Goal: Task Accomplishment & Management: Manage account settings

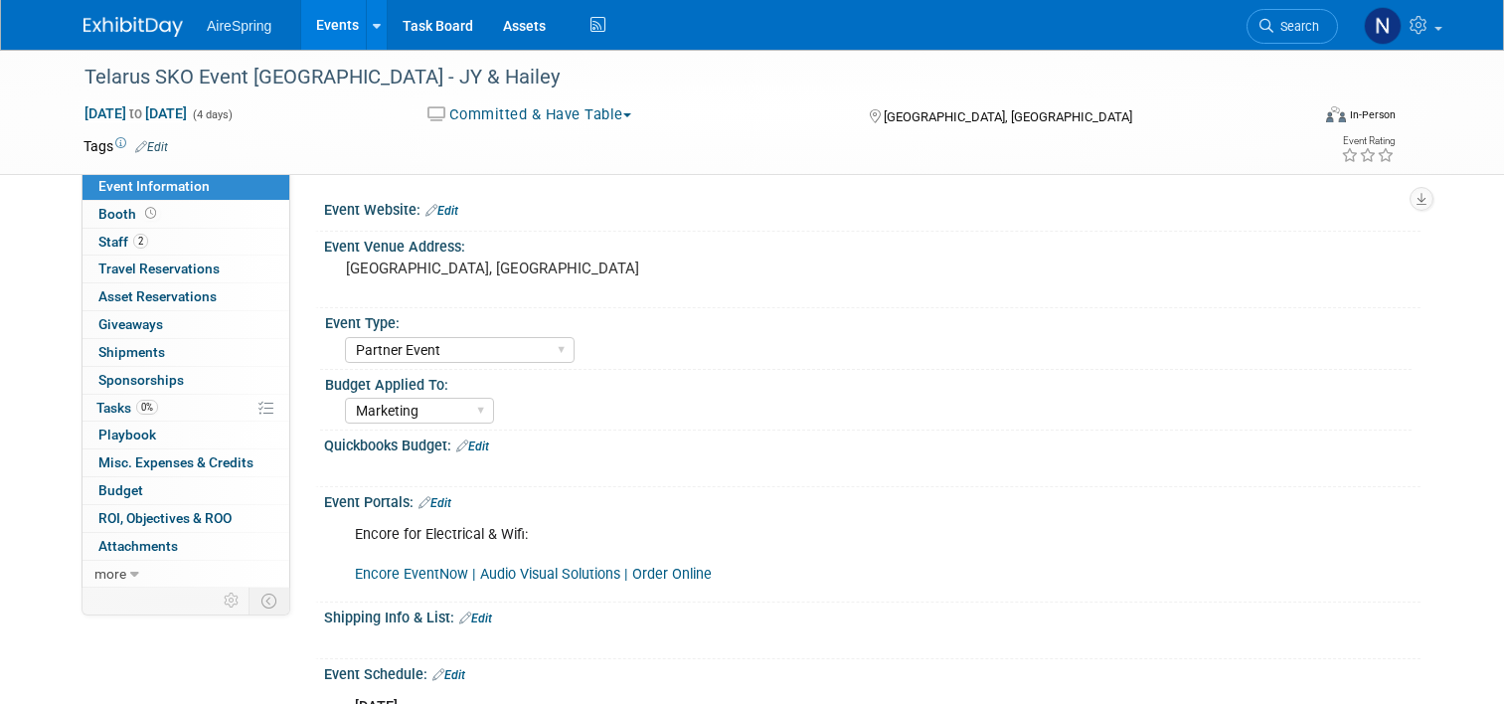
select select "Partner Event"
select select "Marketing"
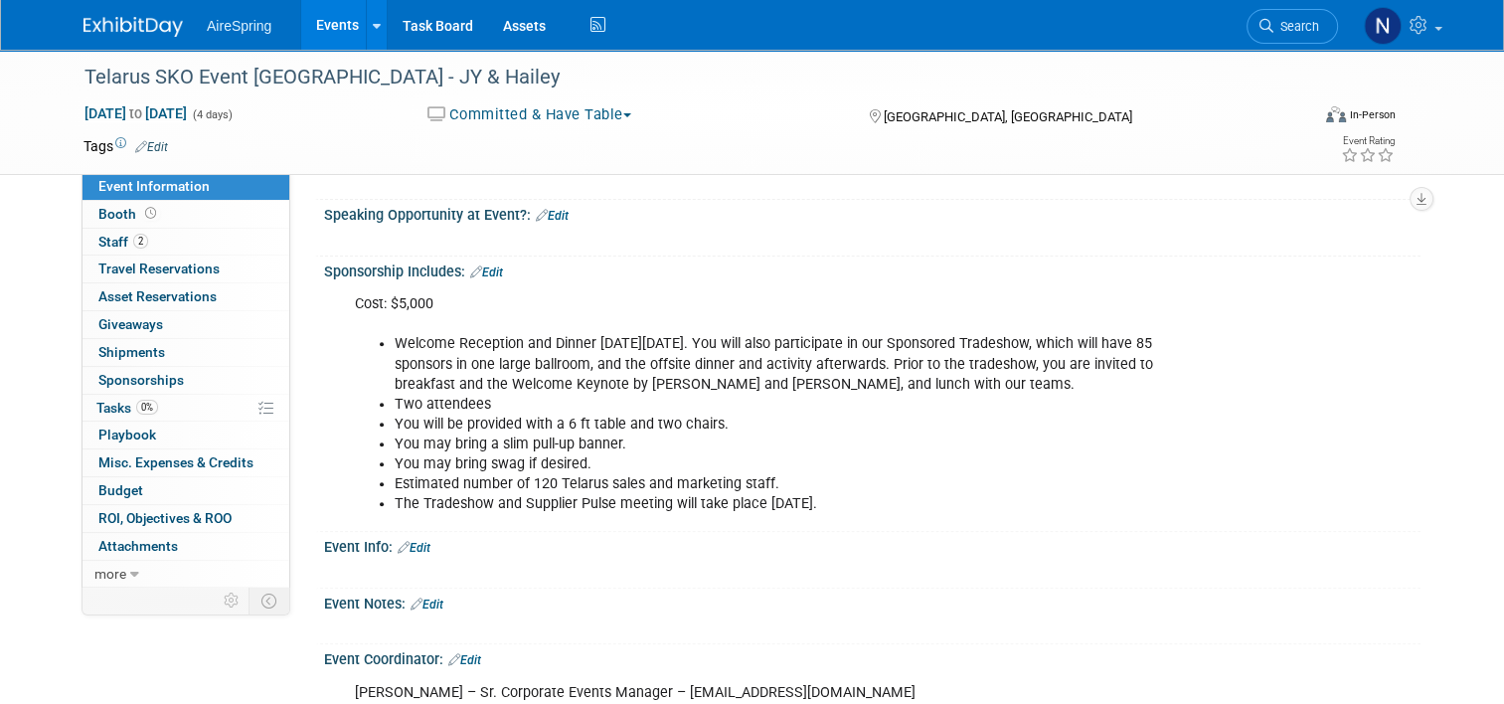
click at [333, 17] on link "Events" at bounding box center [337, 25] width 73 height 50
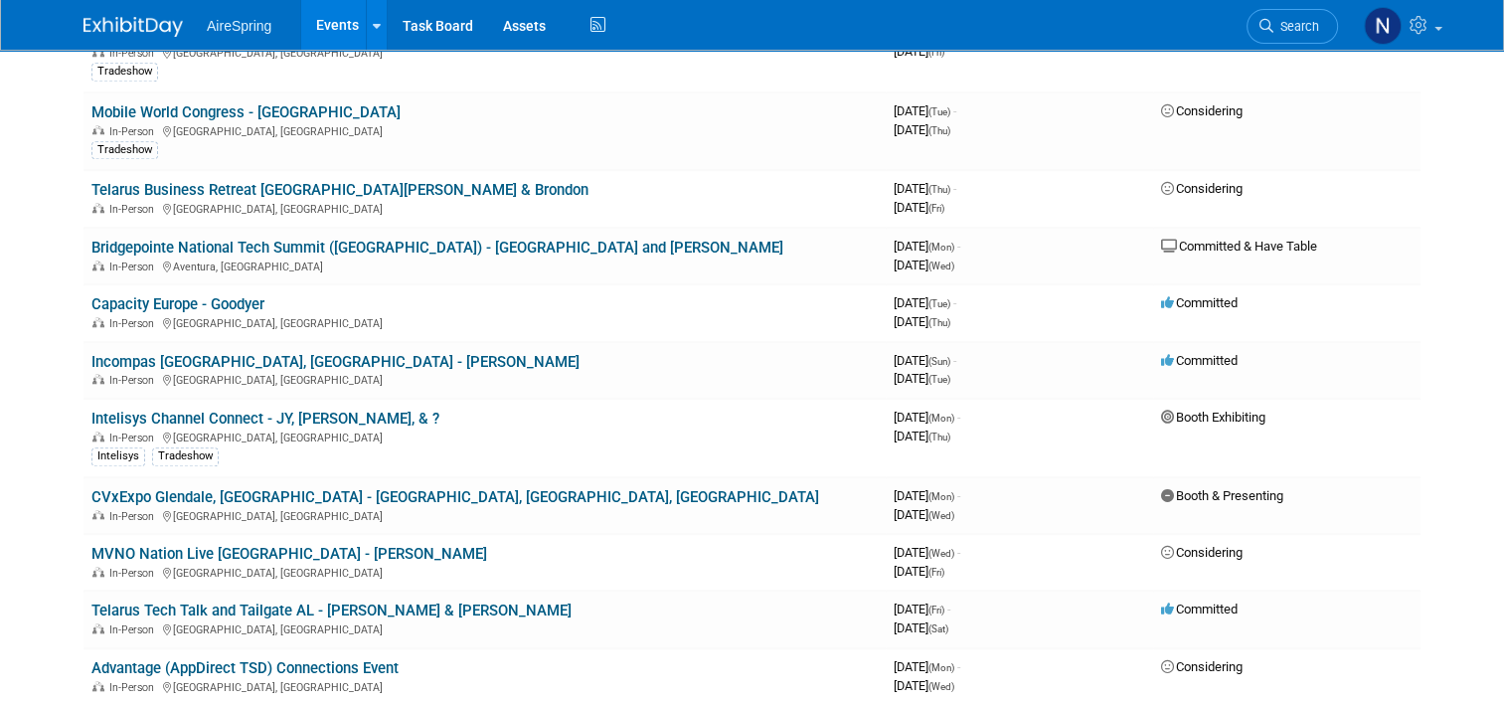
scroll to position [1889, 0]
click at [296, 409] on link "Intelisys Channel Connect - JY, Hailey, & ?" at bounding box center [265, 418] width 348 height 18
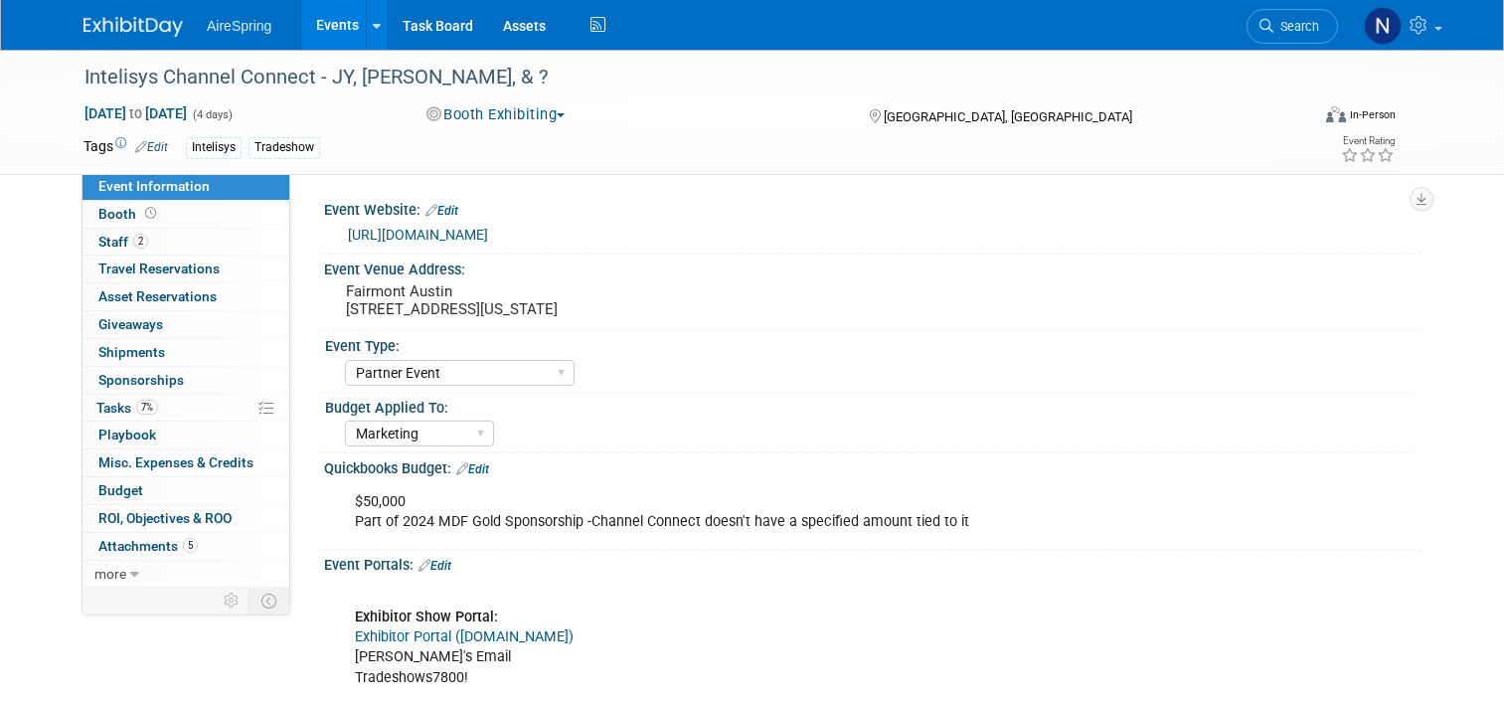
select select "Partner Event"
select select "Marketing"
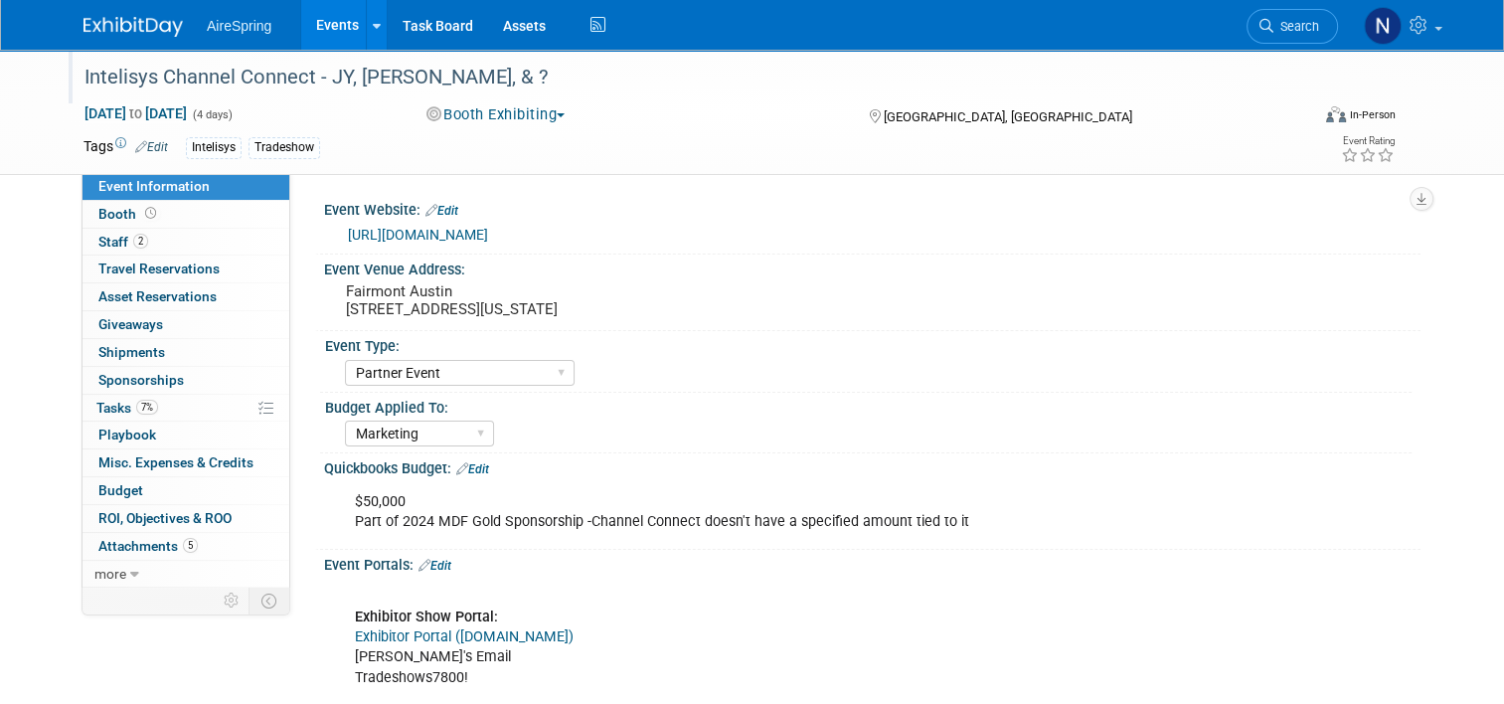
click at [459, 76] on div "Intelisys Channel Connect - JY, [PERSON_NAME], & ?" at bounding box center [681, 78] width 1207 height 36
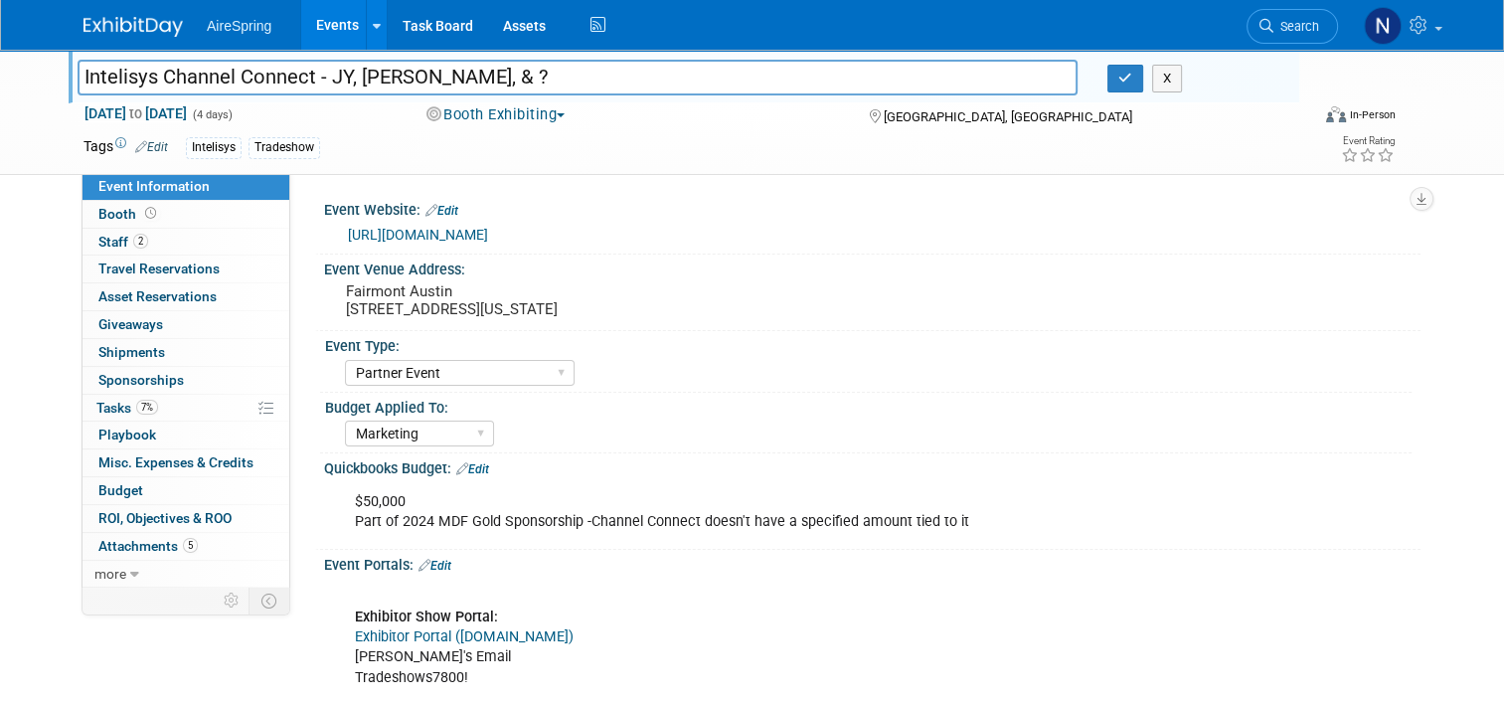
drag, startPoint x: 458, startPoint y: 76, endPoint x: 410, endPoint y: 78, distance: 48.8
click at [410, 78] on input "Intelisys Channel Connect - JY, [PERSON_NAME], & ?" at bounding box center [578, 77] width 1000 height 35
type input "Intelisys Channel Connect - JY, Hailey, Petschel, (Maybe Toscano - he's checkin…"
click at [1125, 79] on icon "button" at bounding box center [1125, 78] width 14 height 13
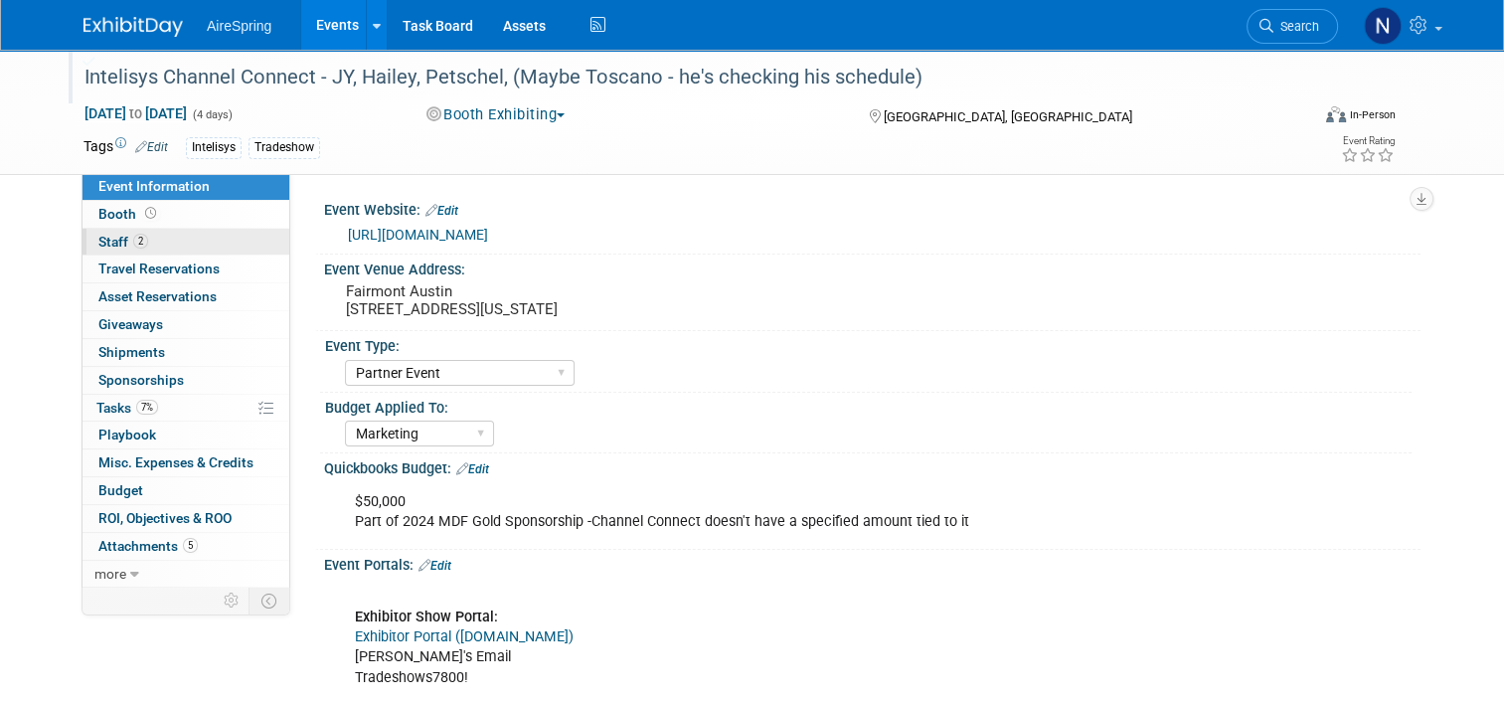
click at [155, 247] on link "2 Staff 2" at bounding box center [186, 242] width 207 height 27
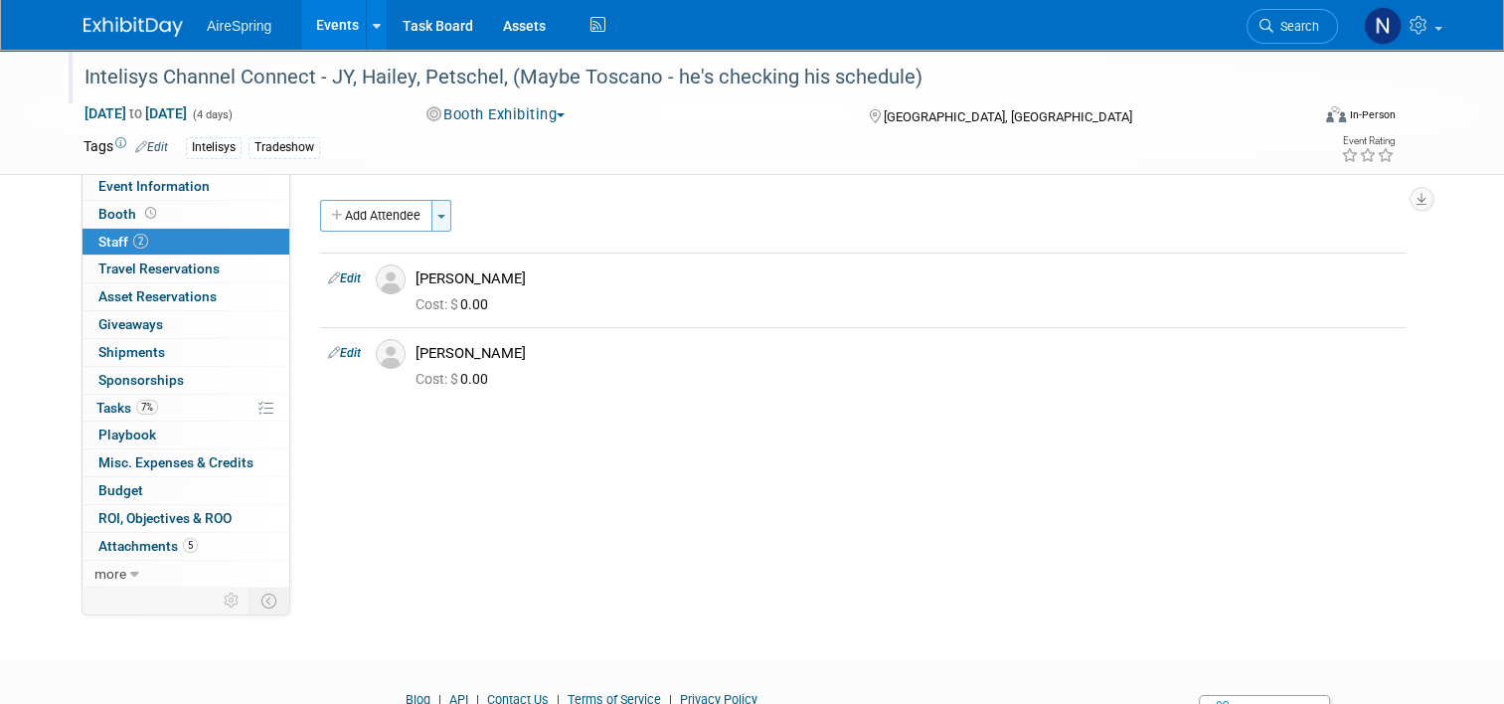
click at [437, 212] on button "Toggle Dropdown" at bounding box center [441, 216] width 20 height 32
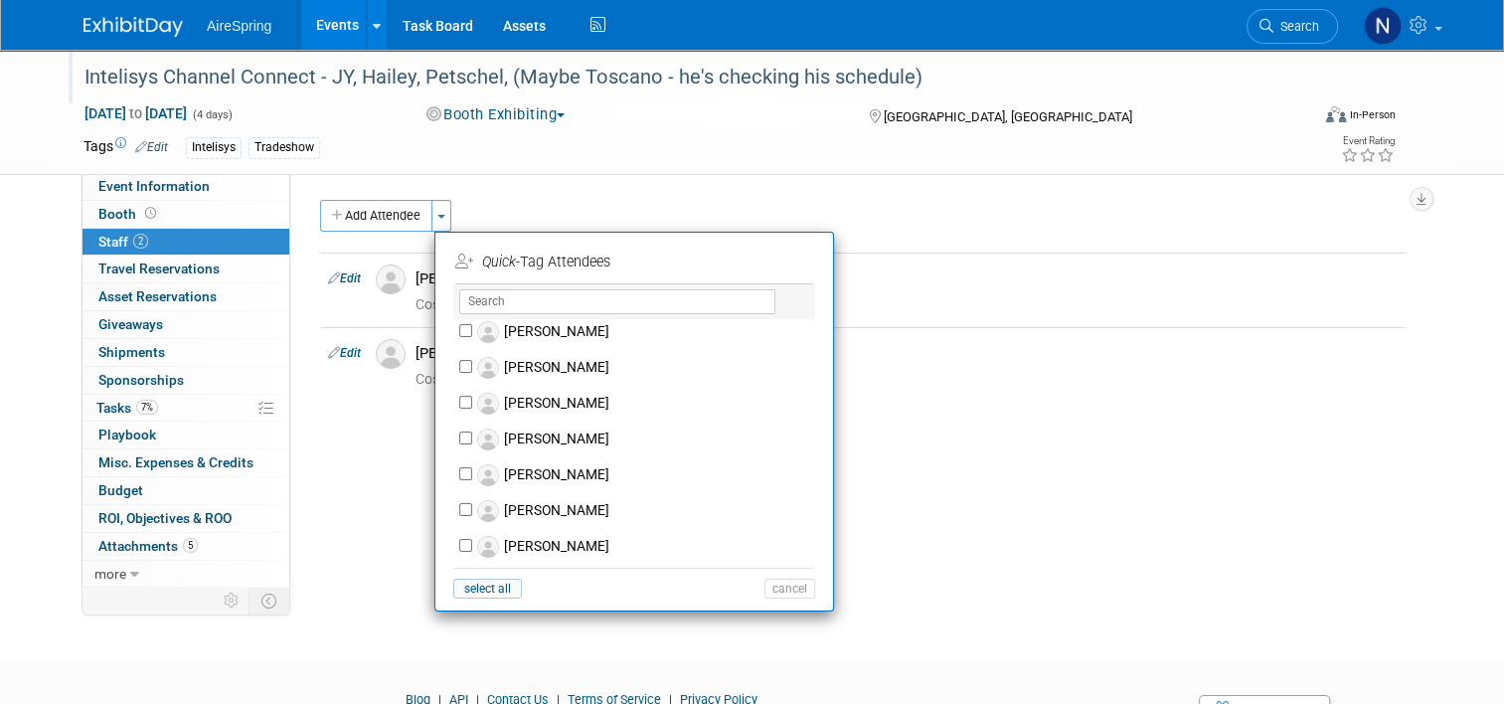
scroll to position [2187, 0]
click at [549, 530] on label "Ryan Petschel" at bounding box center [647, 548] width 350 height 36
click at [472, 540] on input "Ryan Petschel" at bounding box center [465, 546] width 13 height 13
checkbox input "true"
click at [791, 262] on button "Apply" at bounding box center [783, 262] width 61 height 29
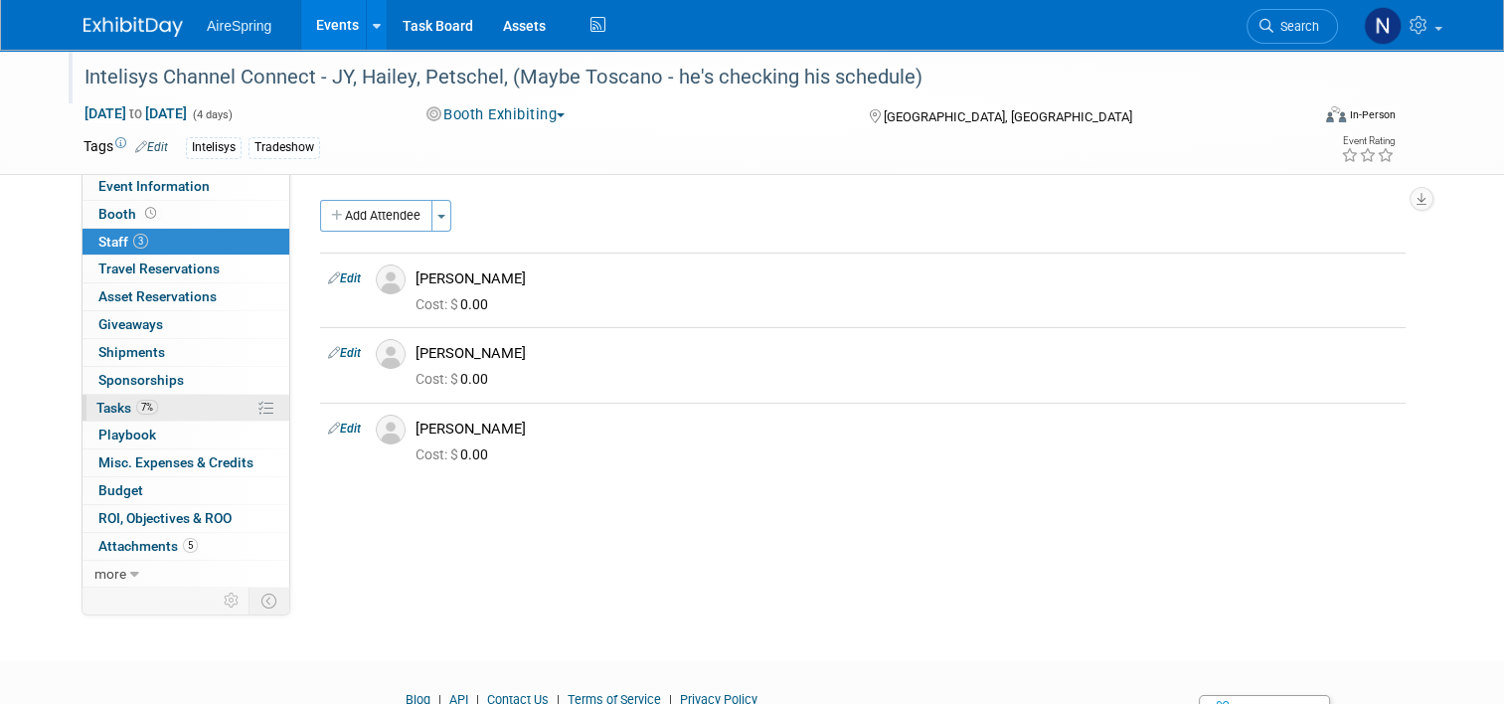
click at [144, 410] on span "7%" at bounding box center [147, 407] width 22 height 15
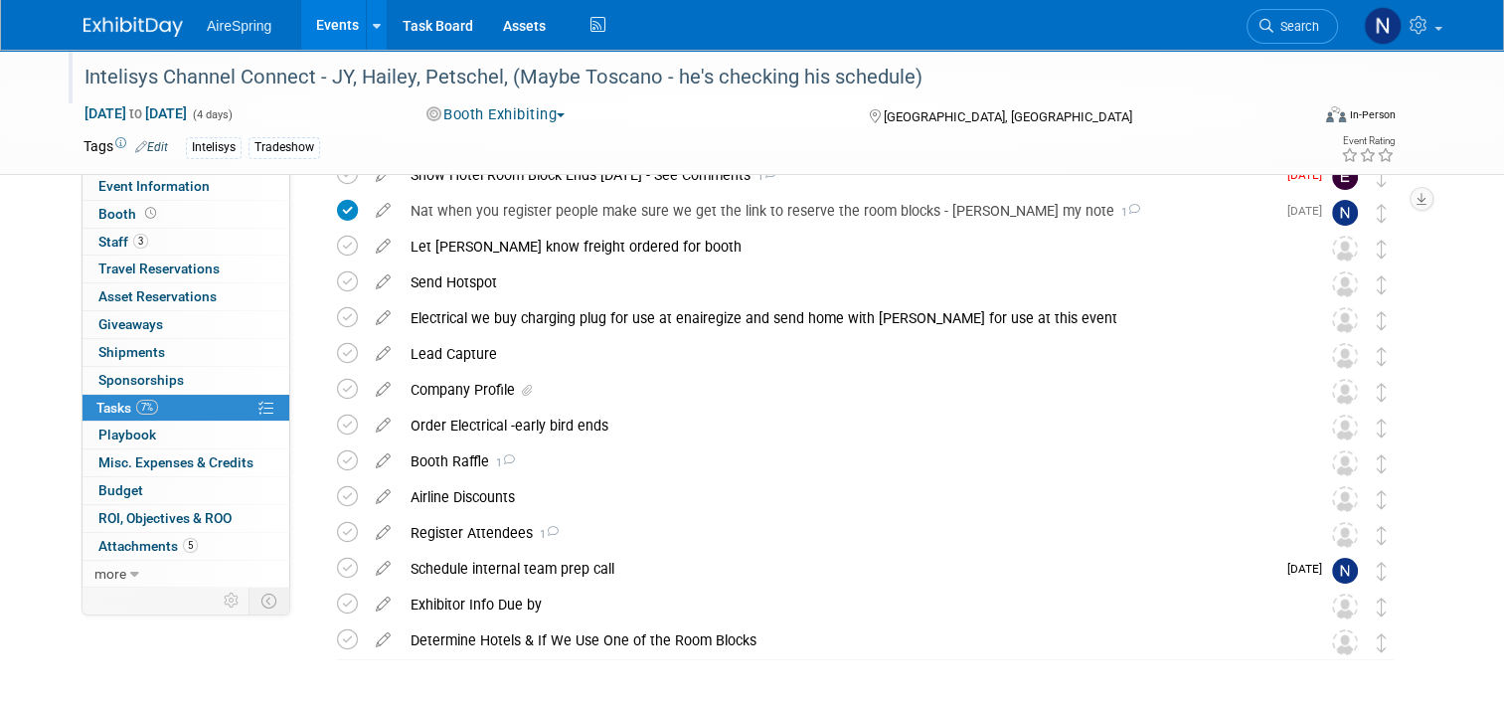
scroll to position [175, 0]
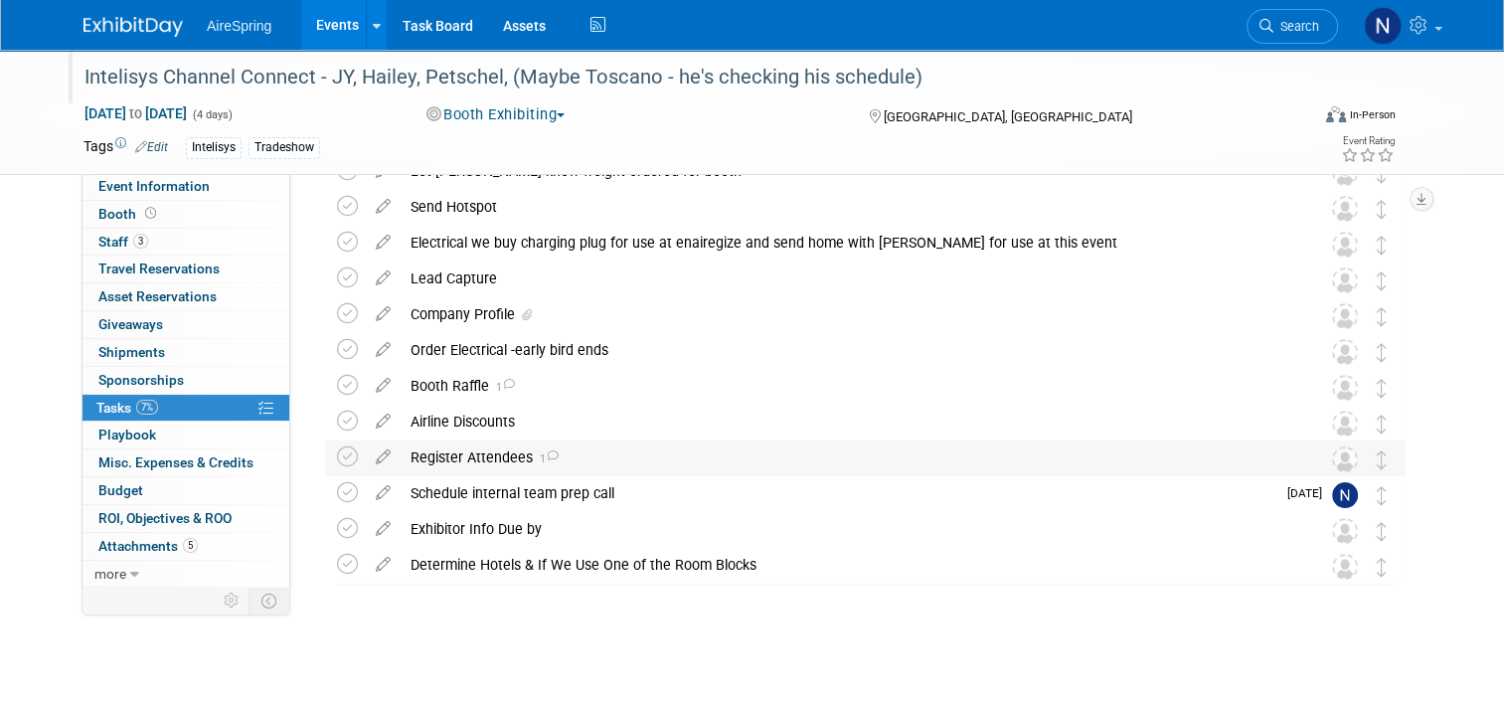
click at [647, 455] on div "Register Attendees 1" at bounding box center [847, 457] width 892 height 34
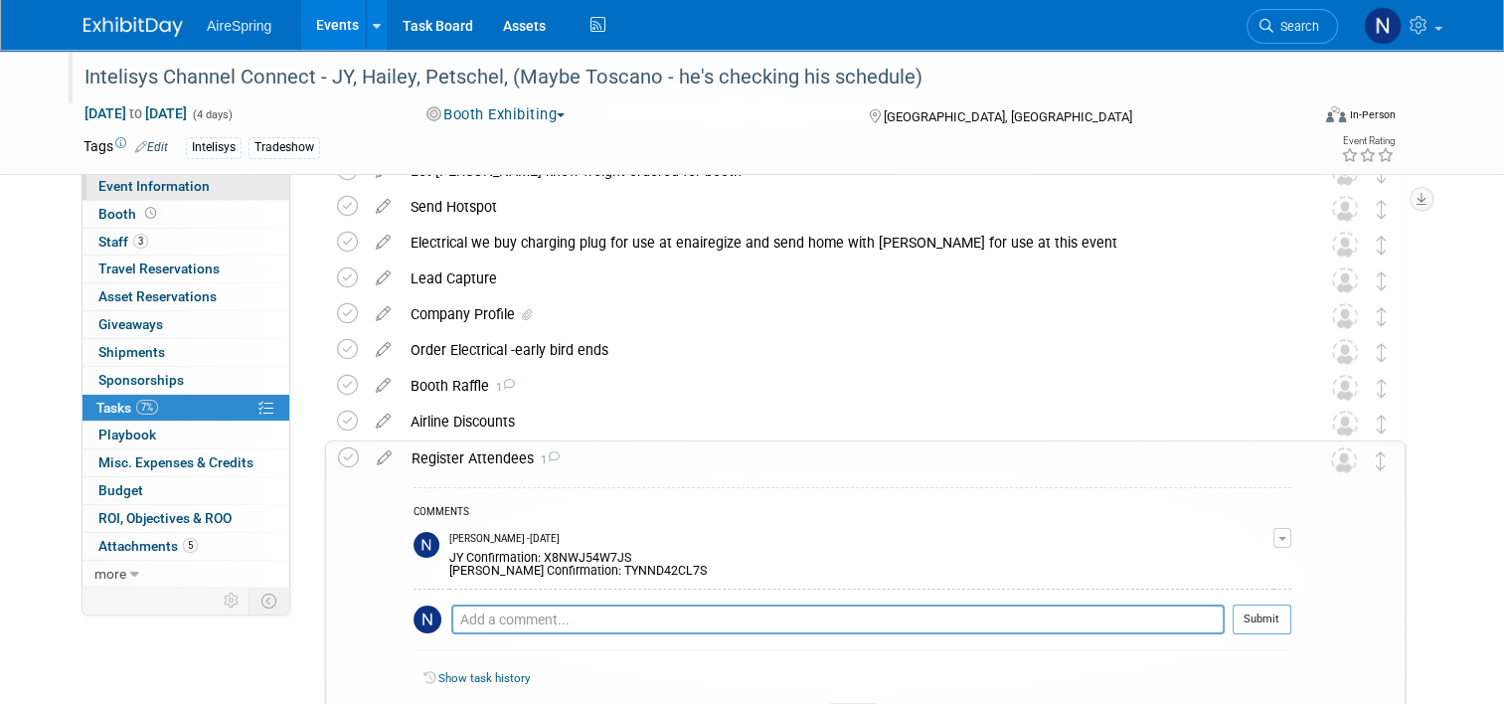
click at [121, 181] on span "Event Information" at bounding box center [153, 186] width 111 height 16
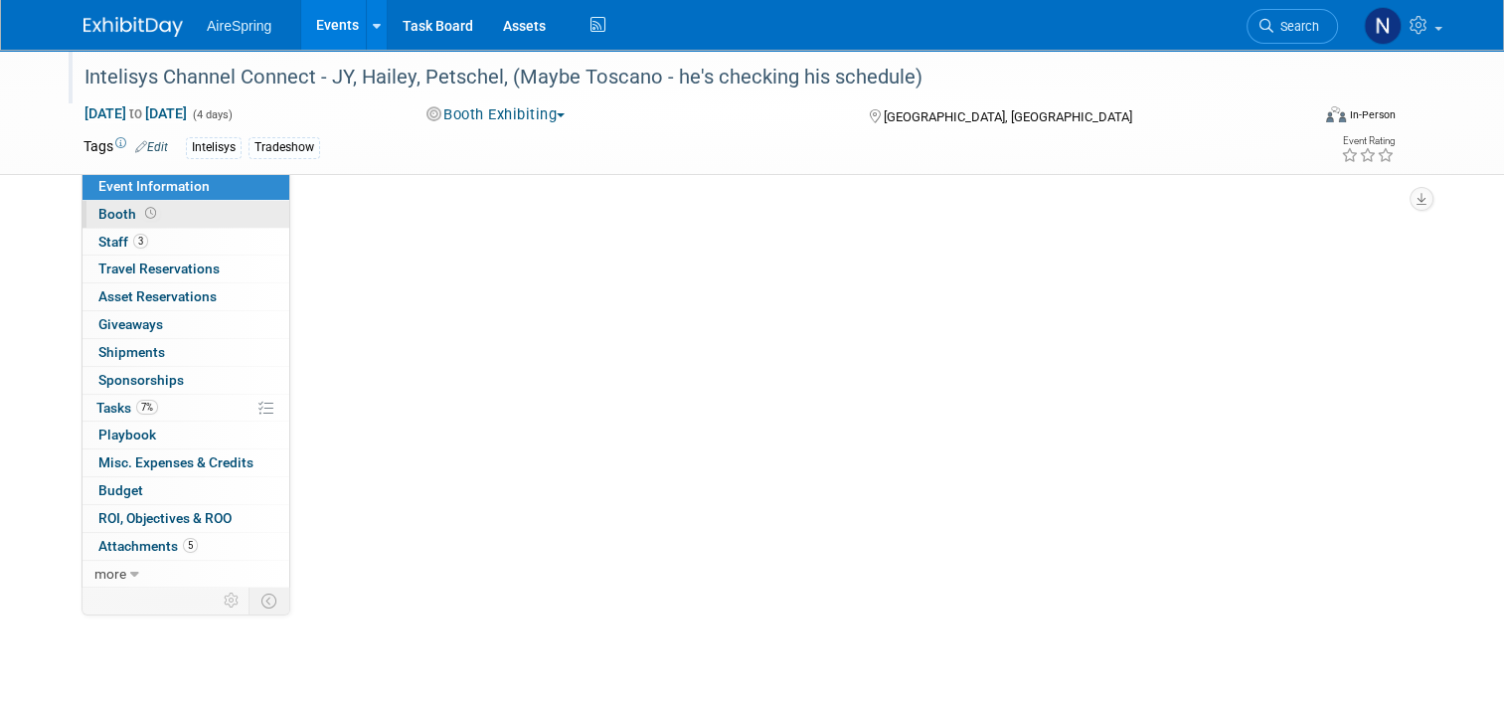
select select "Partner Event"
select select "Marketing"
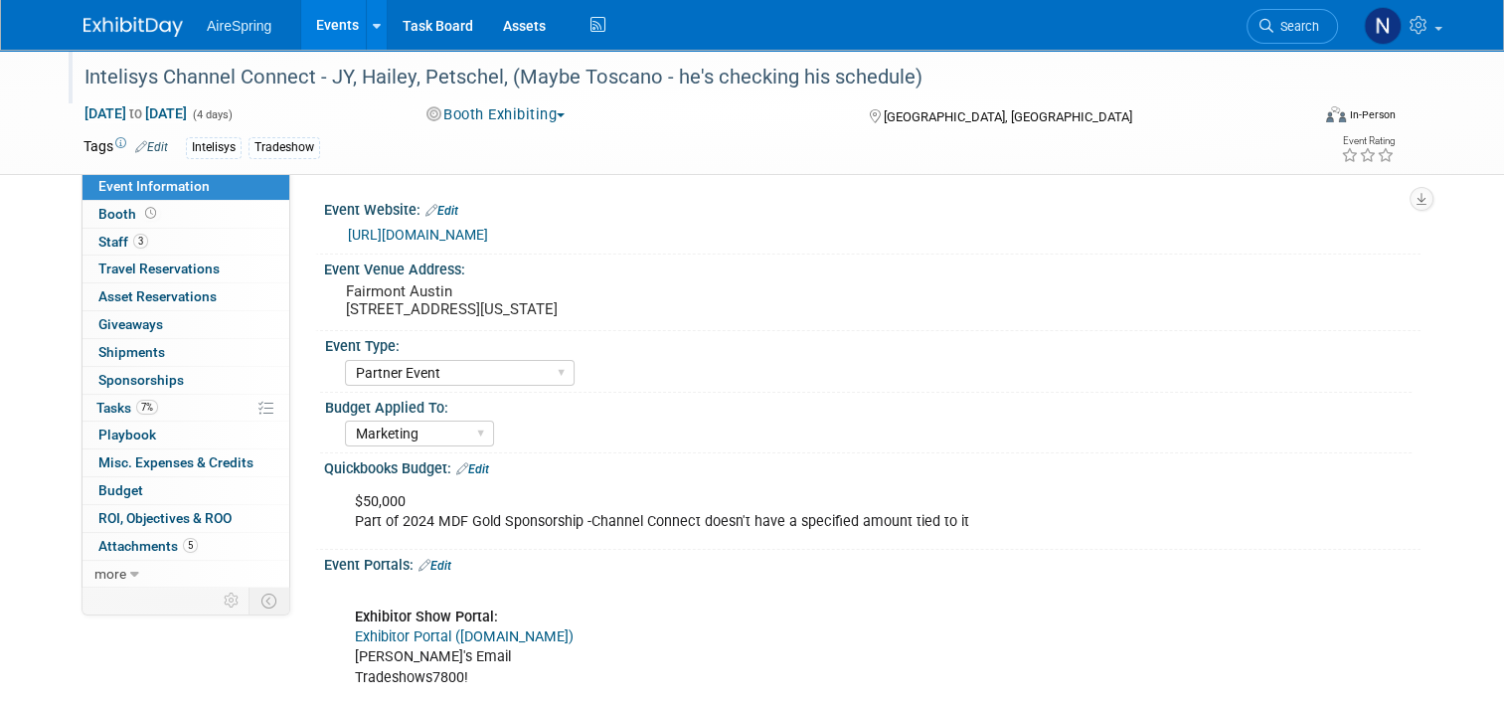
click at [481, 229] on link "https://events.intelisys.com/event/icc25/summary" at bounding box center [418, 235] width 140 height 16
click at [134, 418] on link "7% Tasks 7%" at bounding box center [186, 408] width 207 height 27
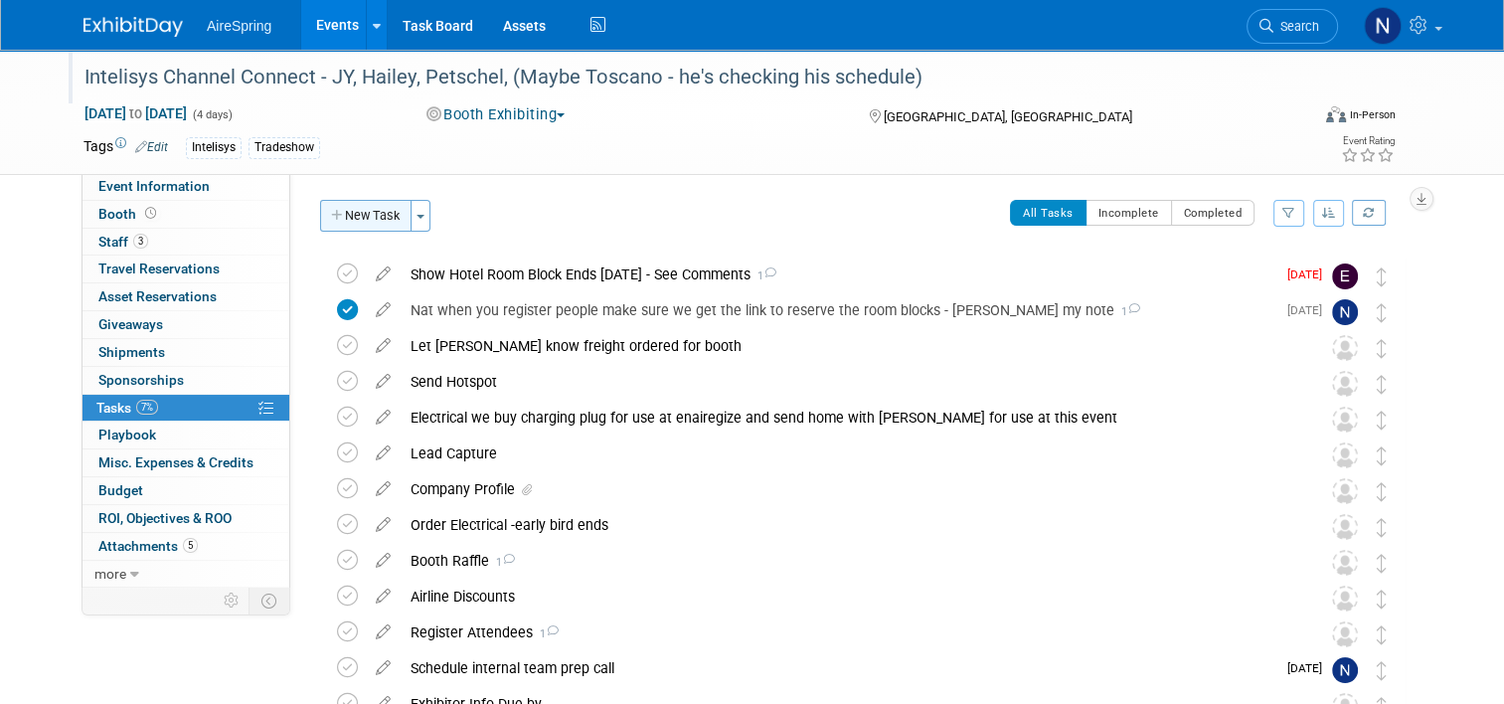
click at [379, 227] on button "New Task" at bounding box center [365, 216] width 91 height 32
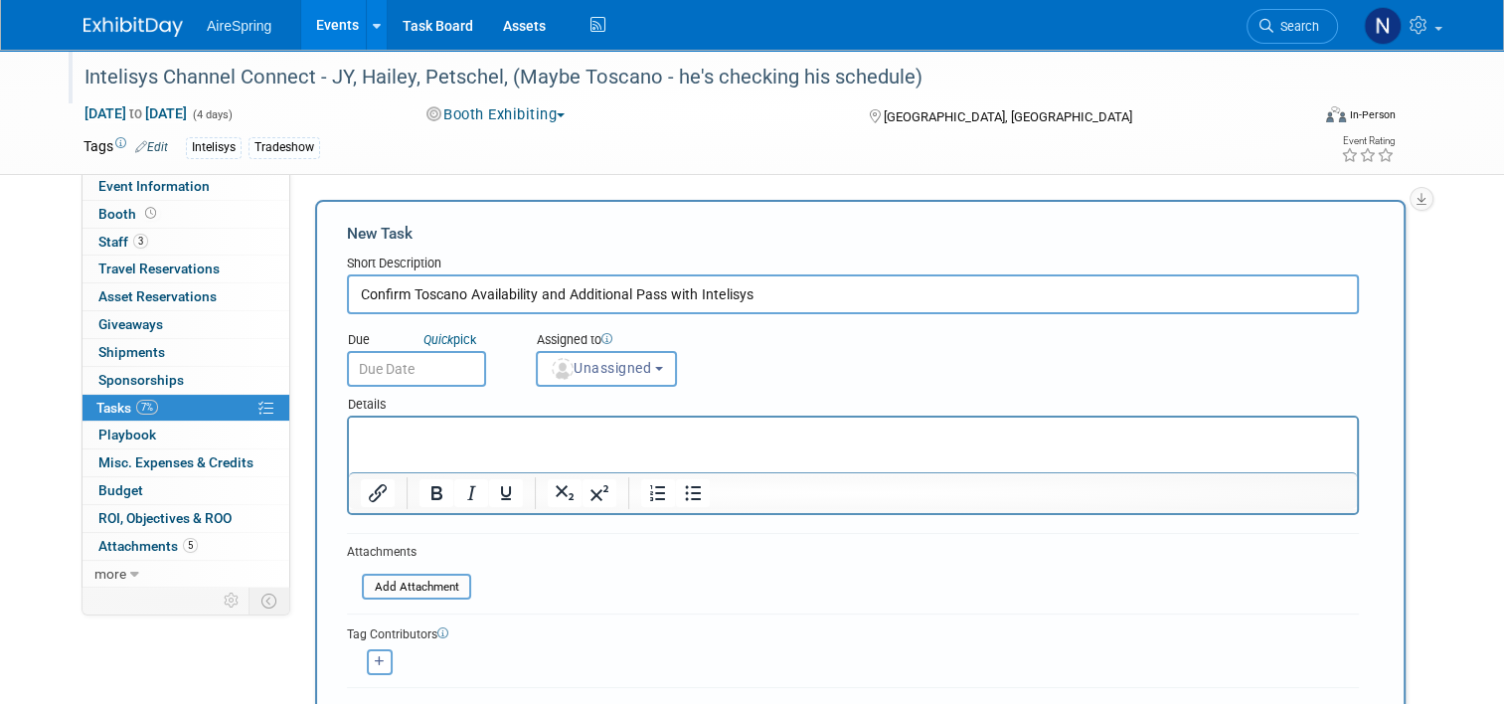
type input "Confirm Toscano Availability and Additional Pass with Intelisys"
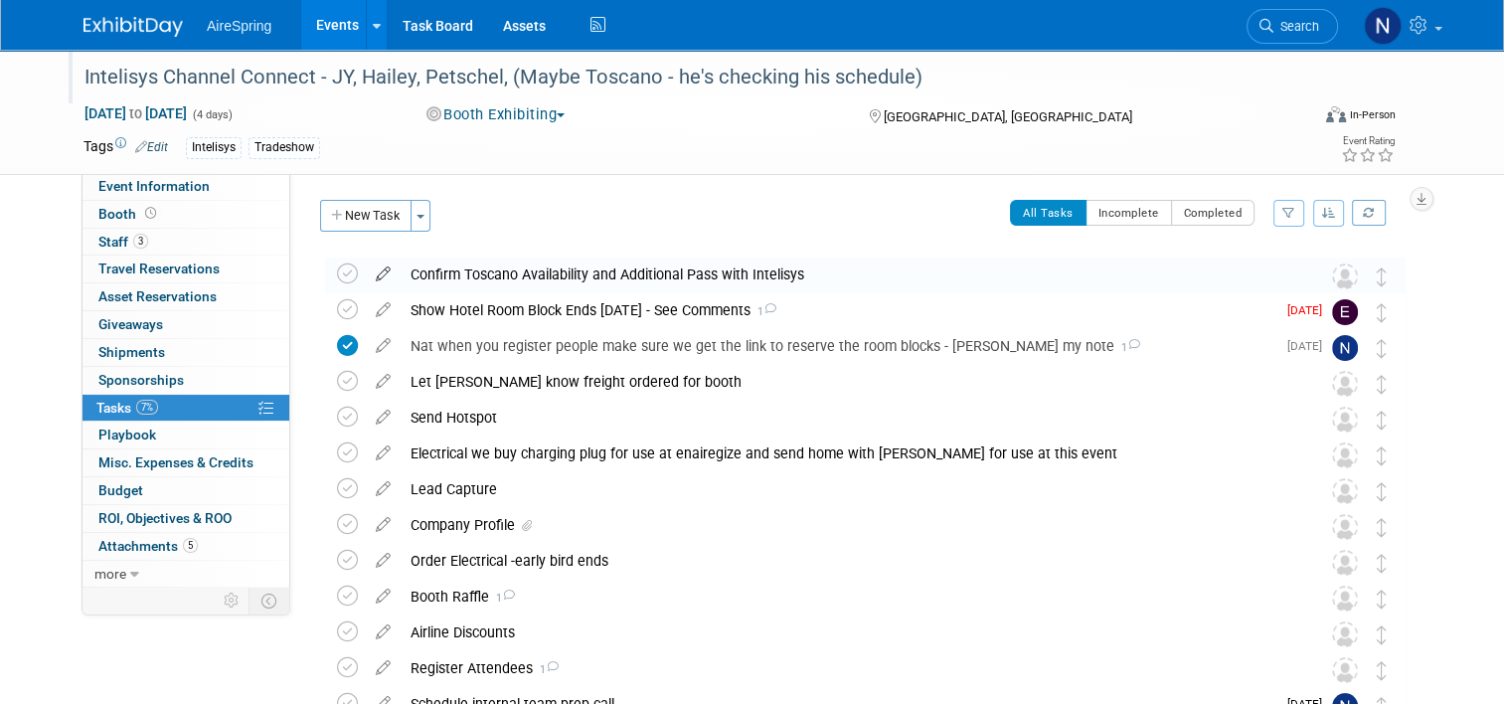
click at [366, 274] on icon at bounding box center [383, 269] width 35 height 25
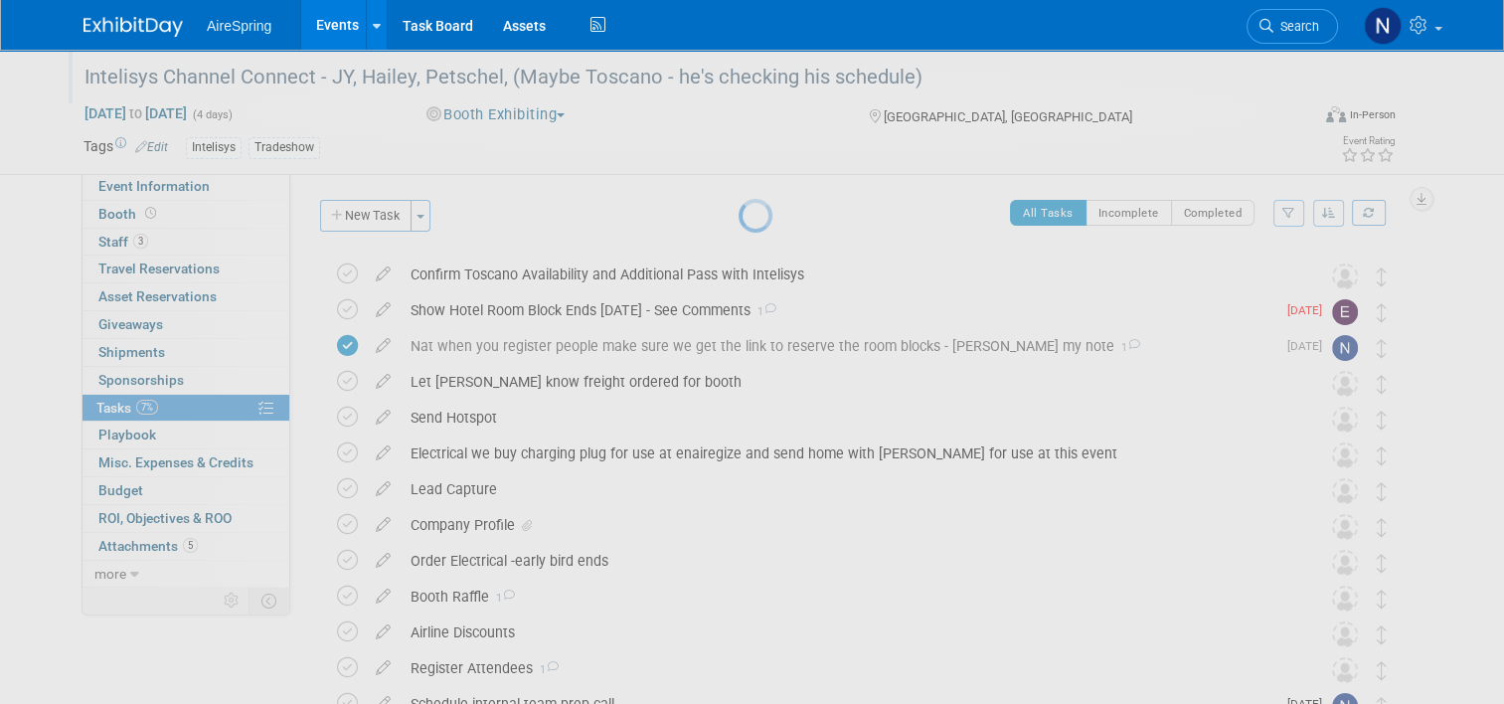
select select "8"
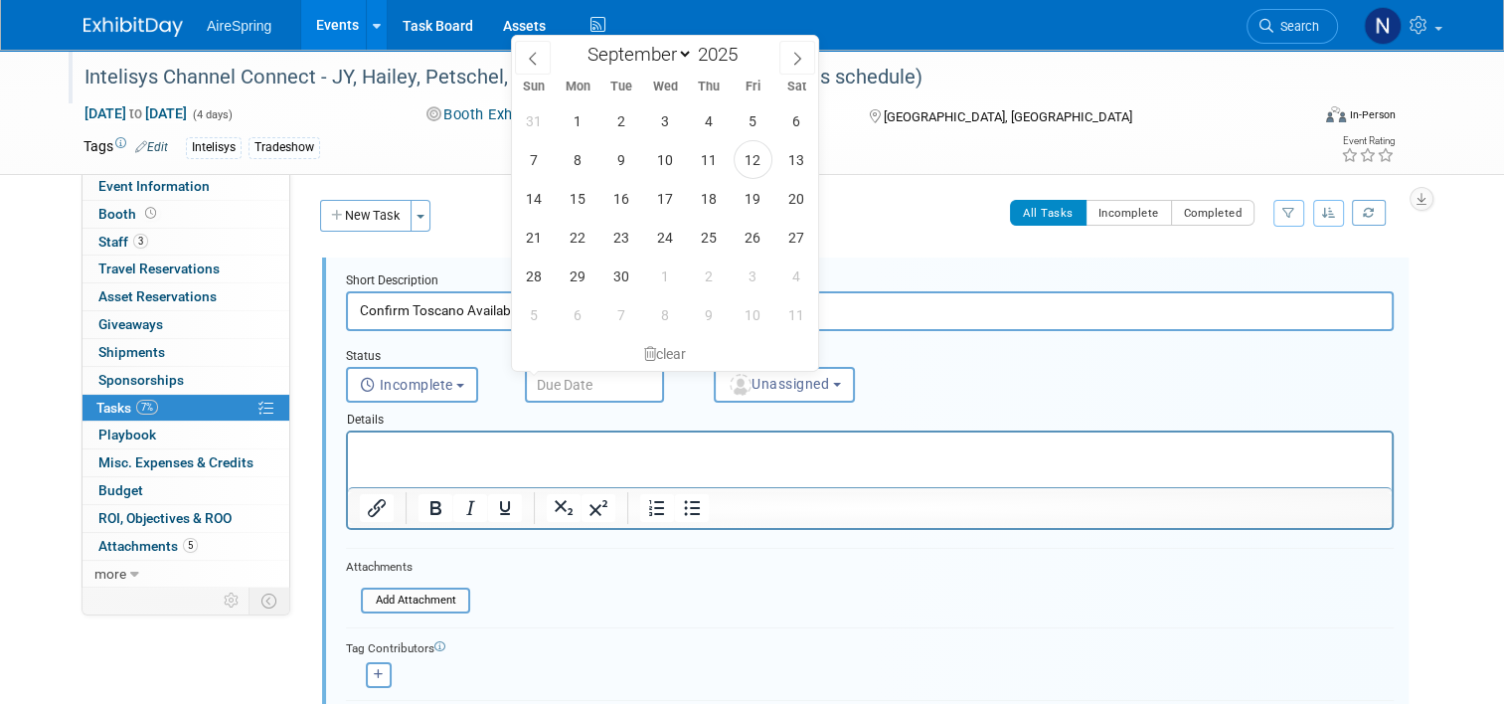
click at [539, 383] on input "text" at bounding box center [594, 385] width 139 height 36
click at [571, 196] on span "15" at bounding box center [578, 198] width 39 height 39
type input "Sep 15, 2025"
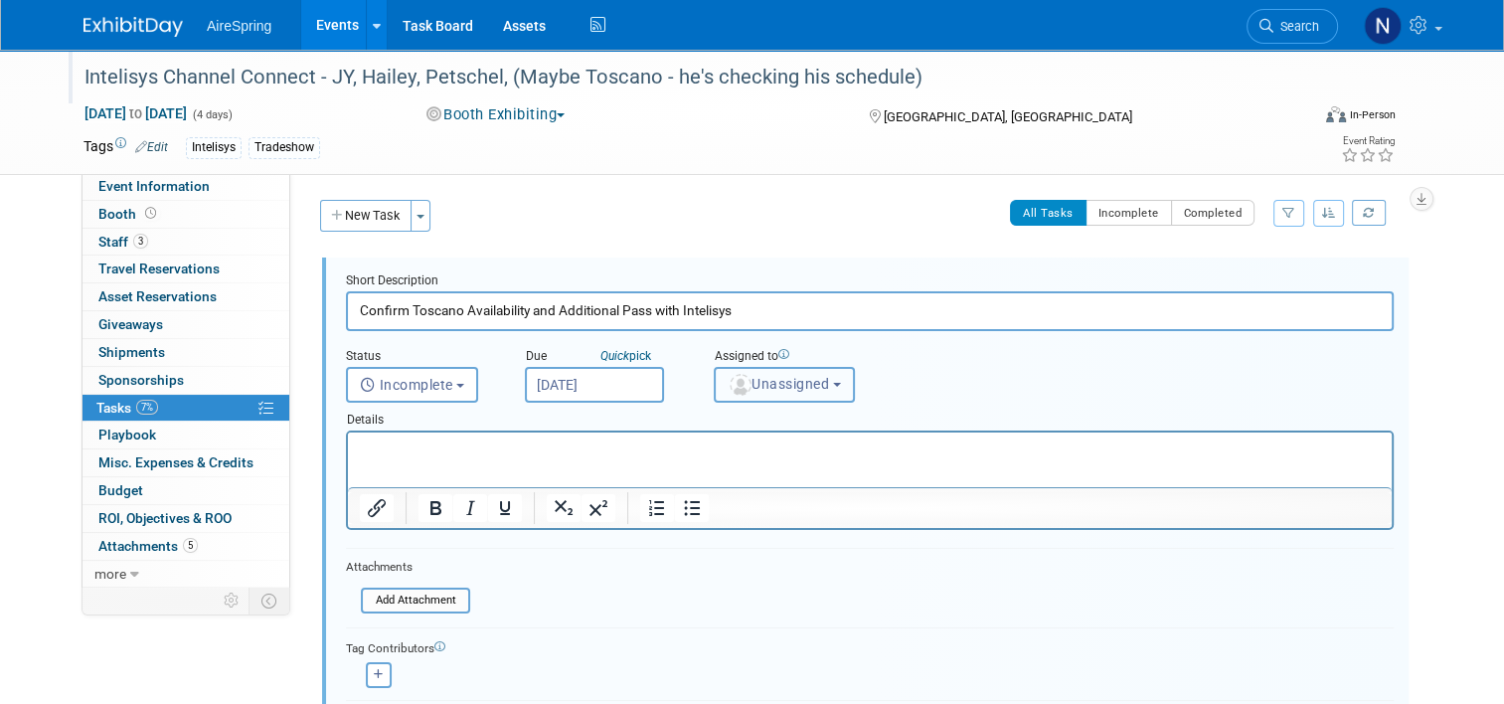
click at [746, 391] on button "Unassigned" at bounding box center [784, 385] width 141 height 36
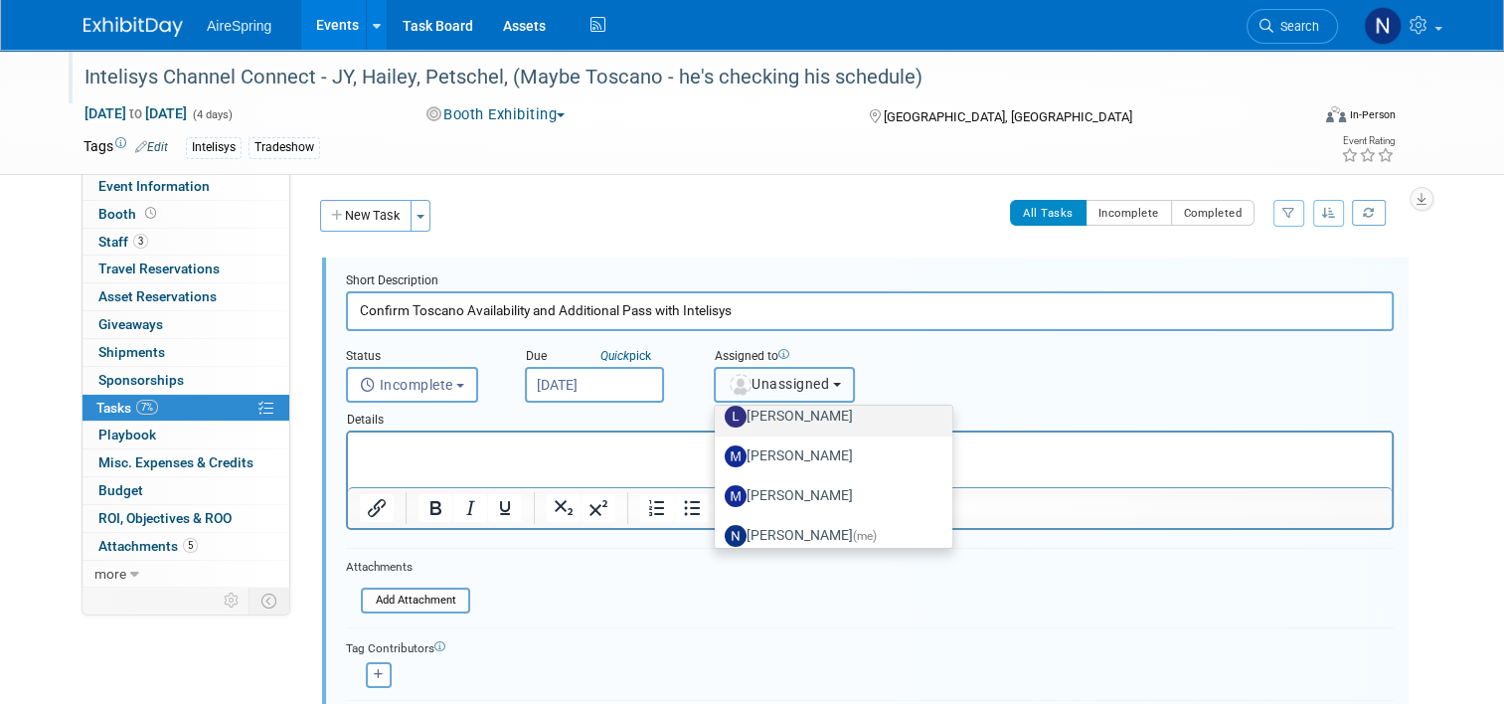
scroll to position [398, 0]
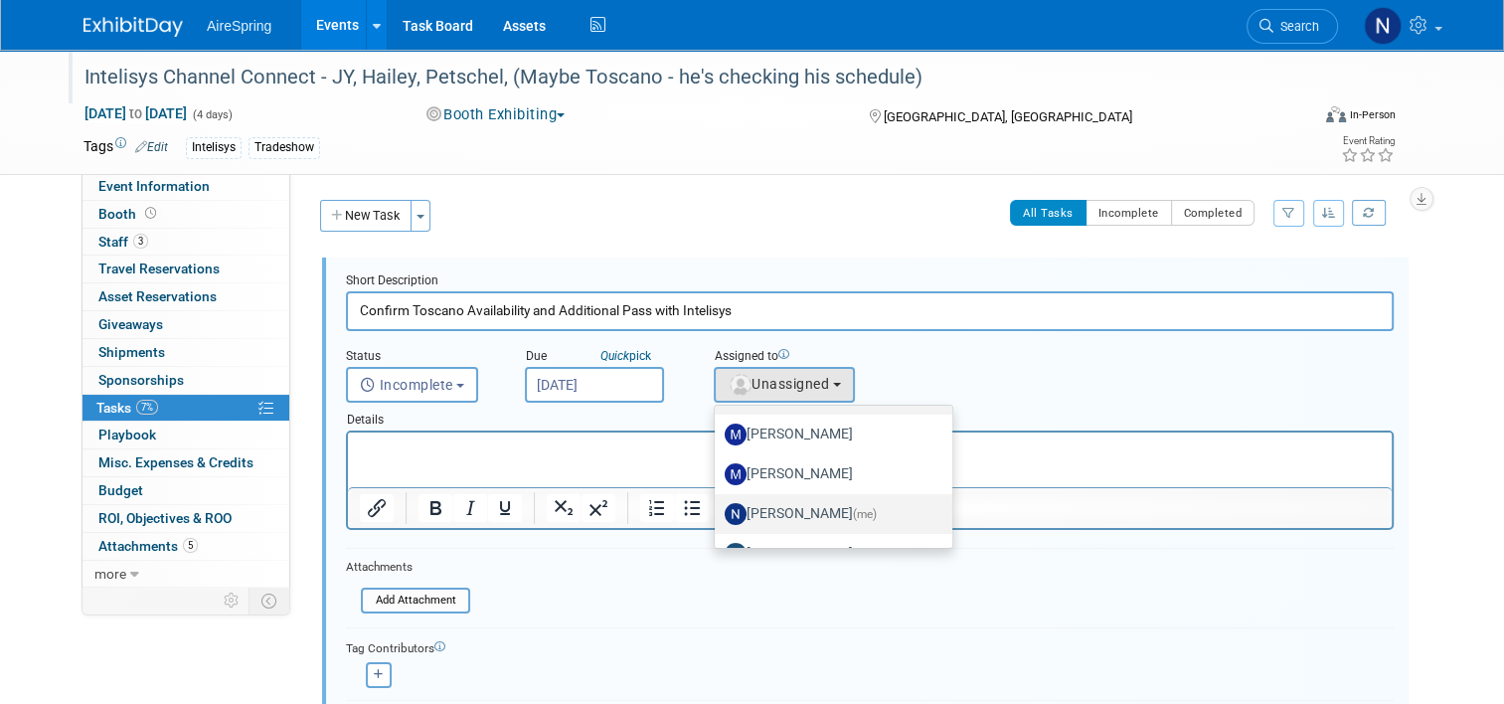
click at [763, 508] on label "Natalie Pyron (me)" at bounding box center [829, 514] width 208 height 32
click at [718, 508] on input "Natalie Pyron (me)" at bounding box center [711, 511] width 13 height 13
select select "cd28445e-66c1-440e-acf2-a156ad6158df"
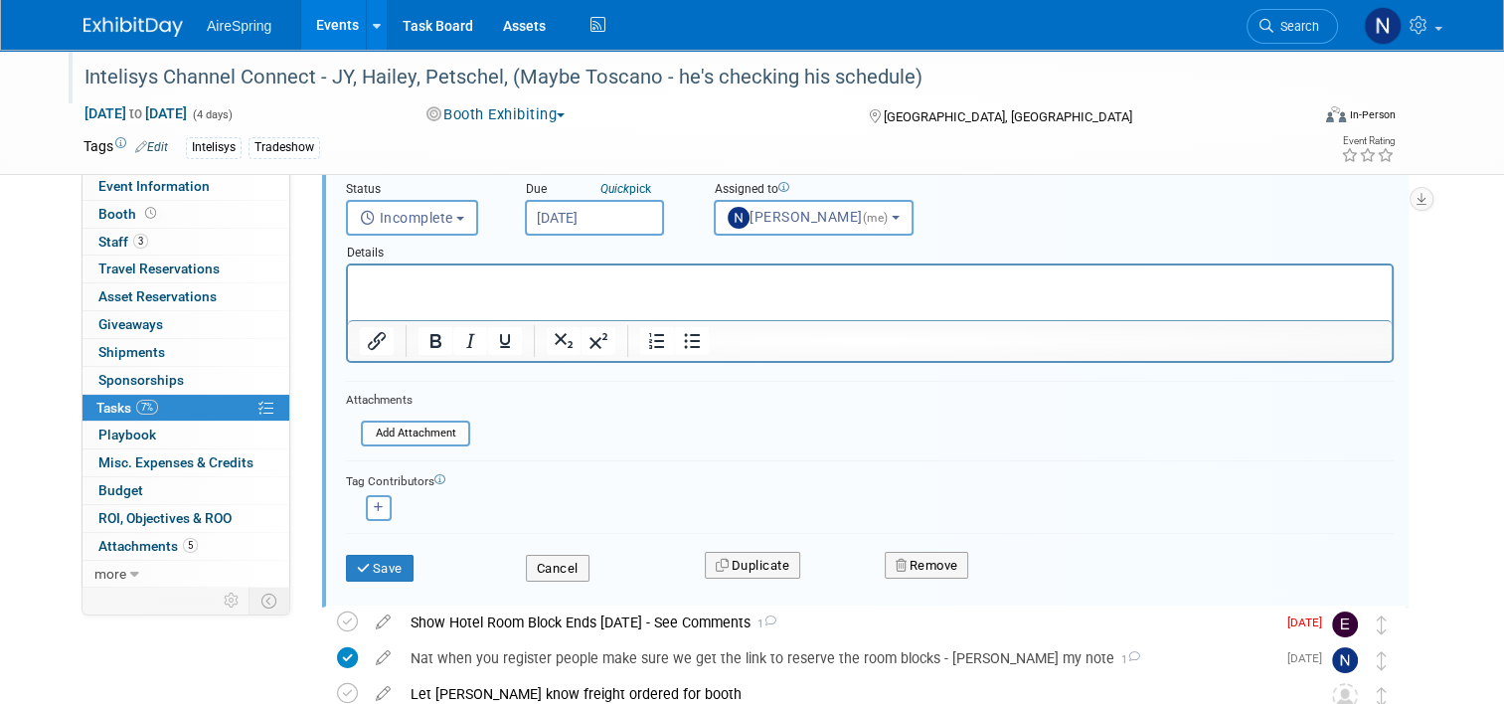
scroll to position [199, 0]
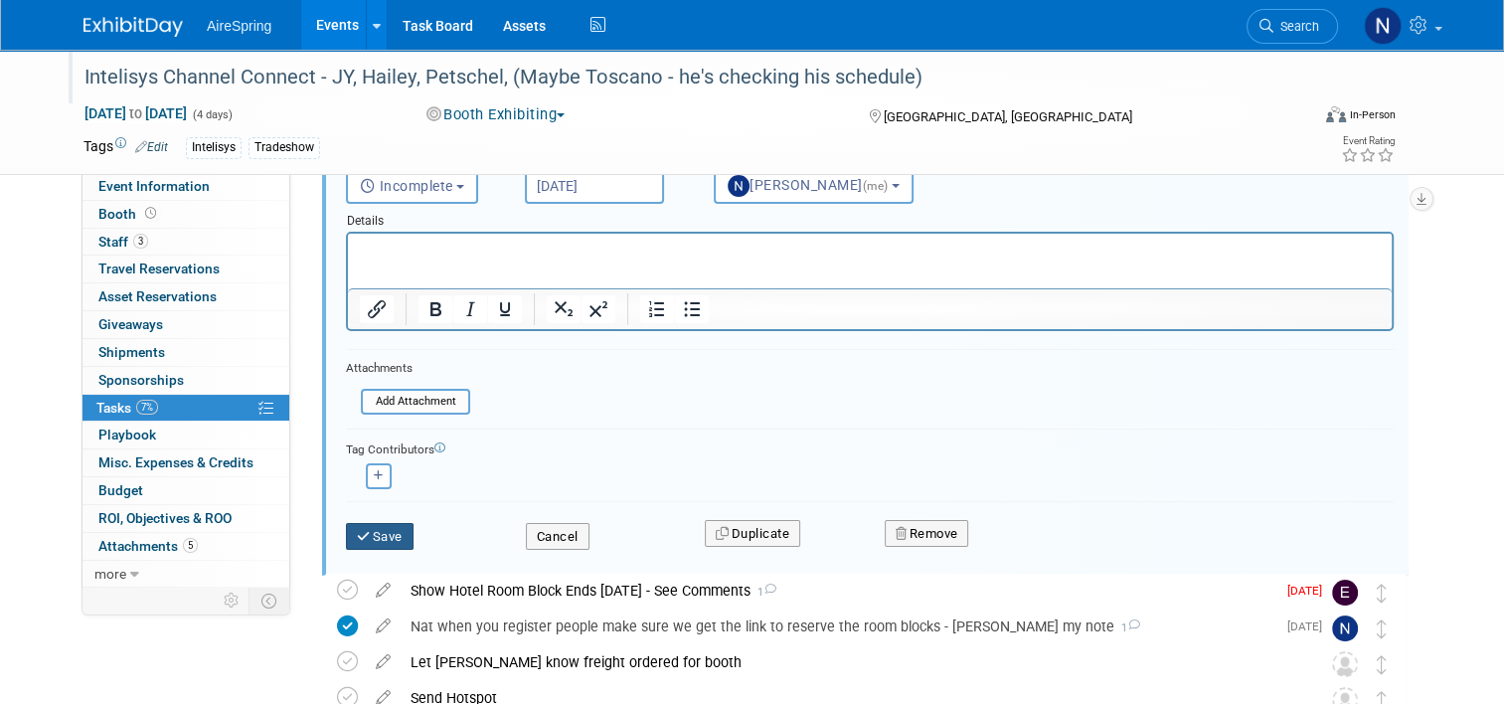
click at [378, 539] on button "Save" at bounding box center [380, 537] width 68 height 28
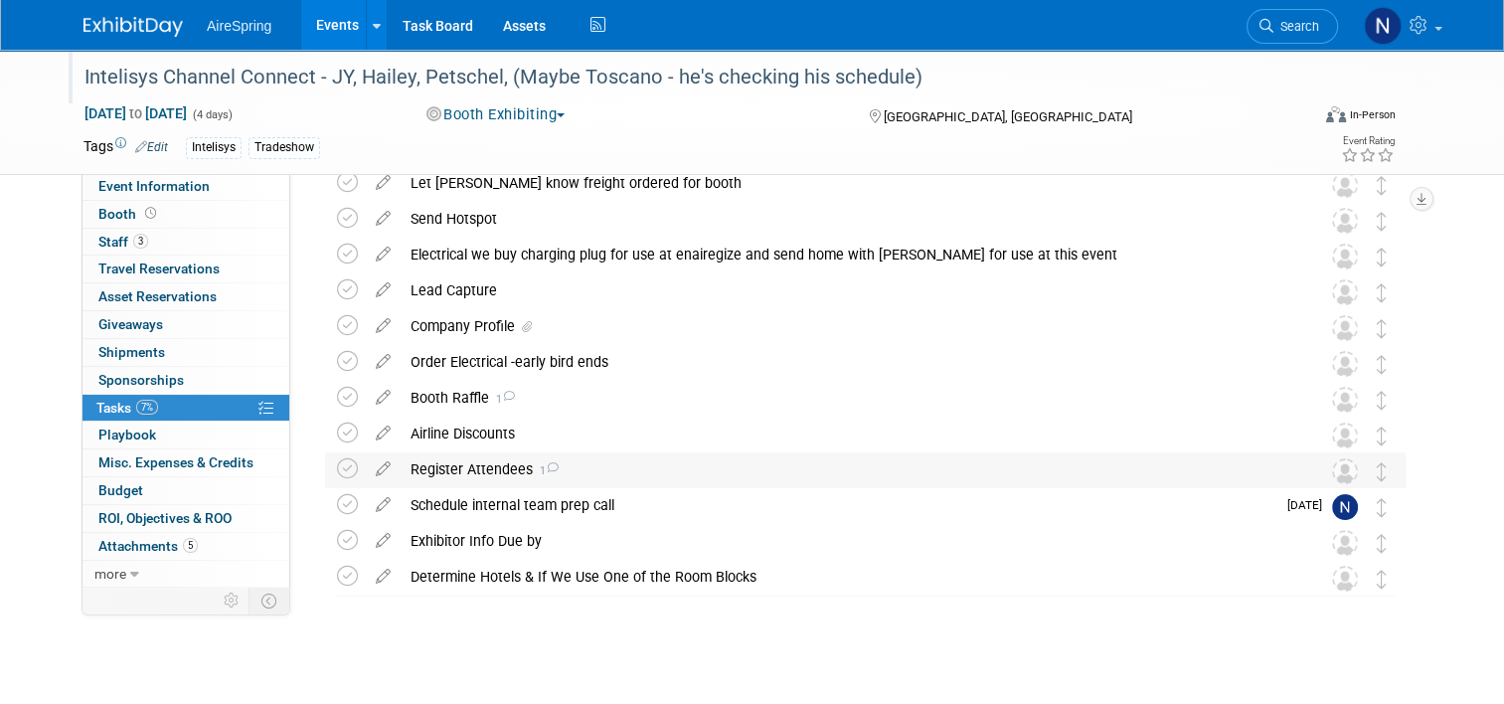
click at [501, 479] on div "Register Attendees 1" at bounding box center [847, 469] width 892 height 34
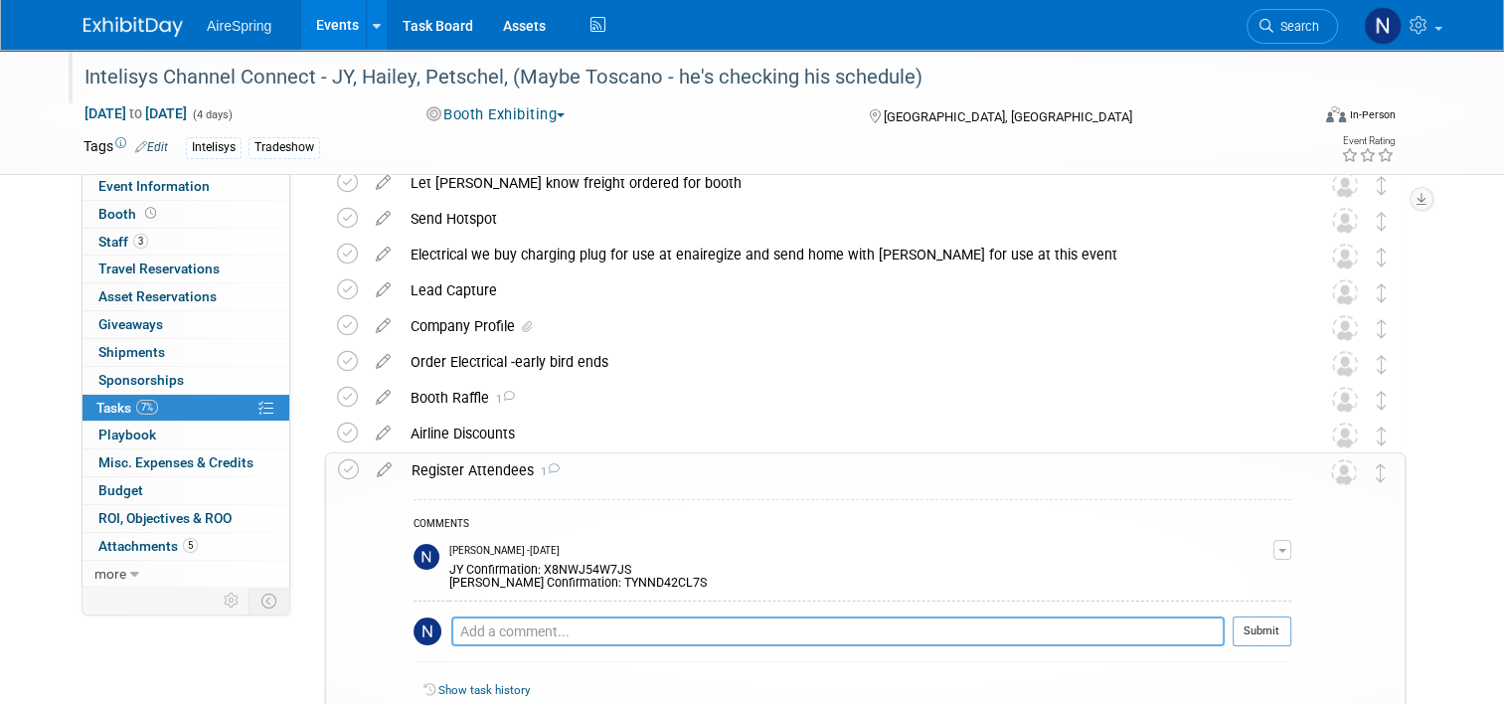
click at [478, 635] on textarea at bounding box center [837, 631] width 773 height 30
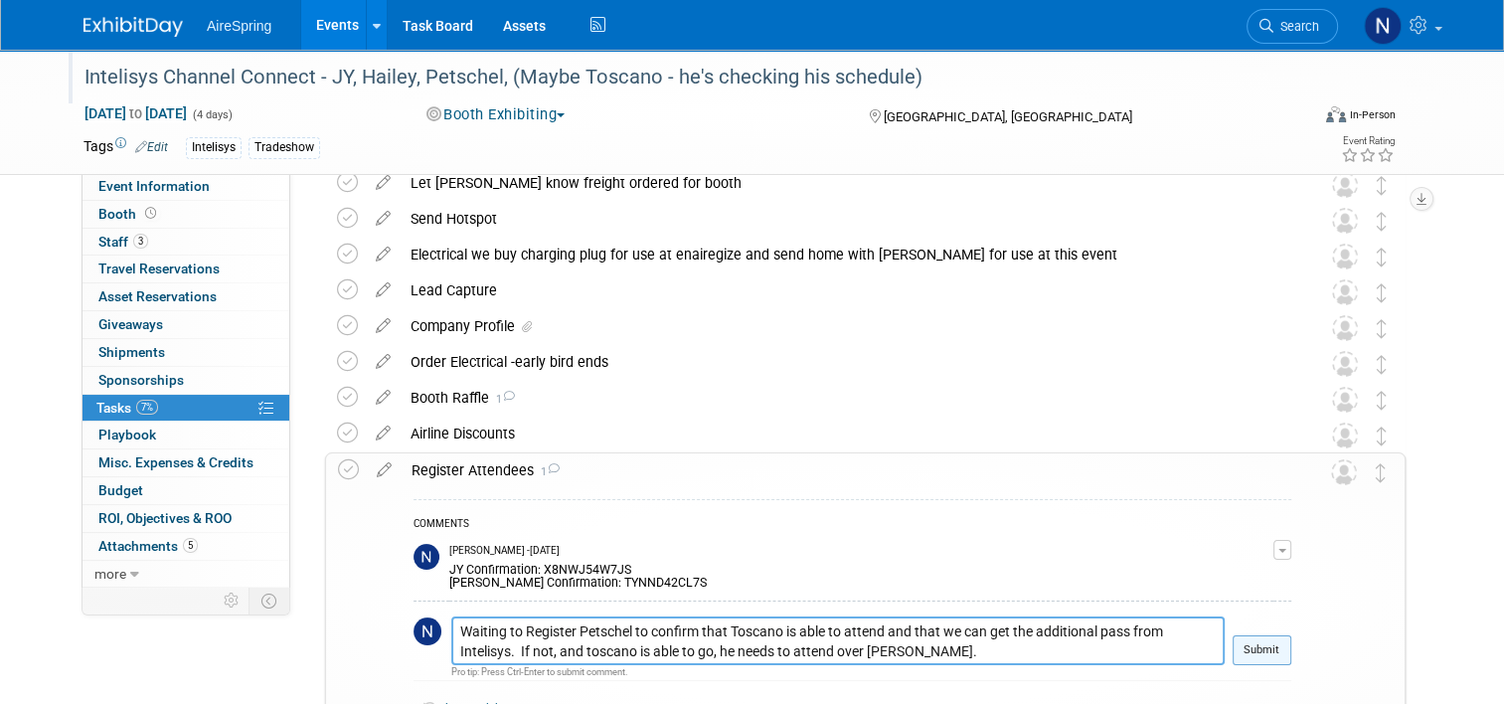
type textarea "Waiting to Register Petschel to confirm that Toscano is able to attend and that…"
click at [1288, 658] on button "Submit" at bounding box center [1262, 650] width 59 height 30
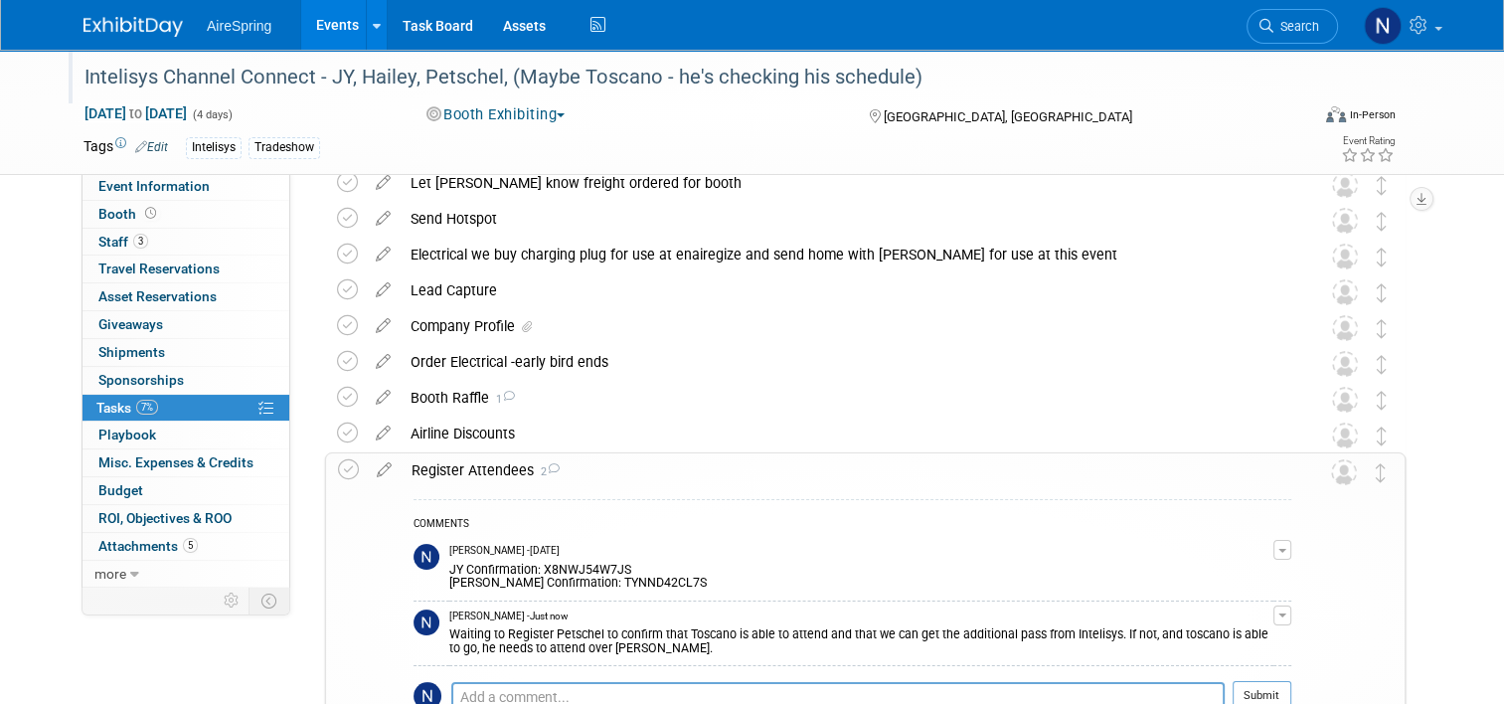
click at [319, 25] on link "Events" at bounding box center [337, 25] width 73 height 50
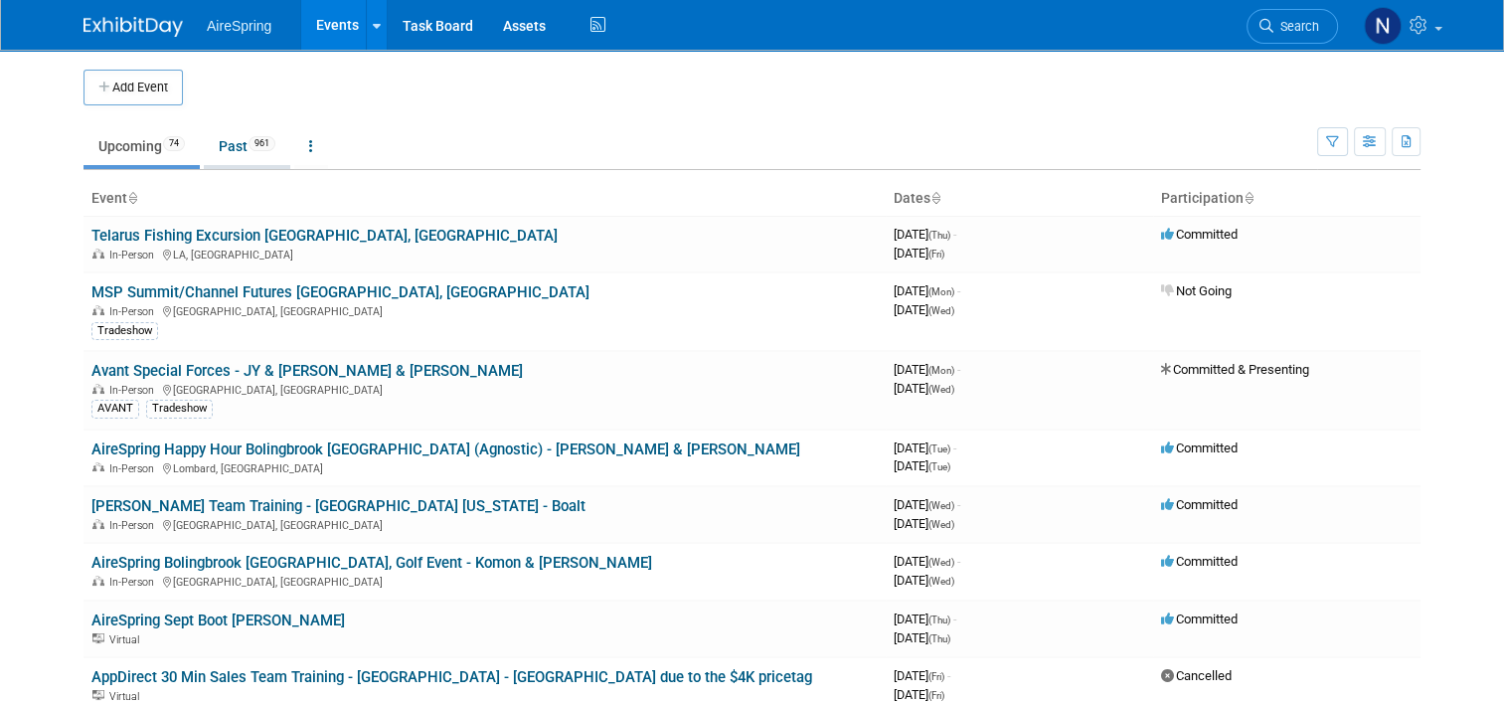
click at [238, 151] on link "Past 961" at bounding box center [247, 146] width 86 height 38
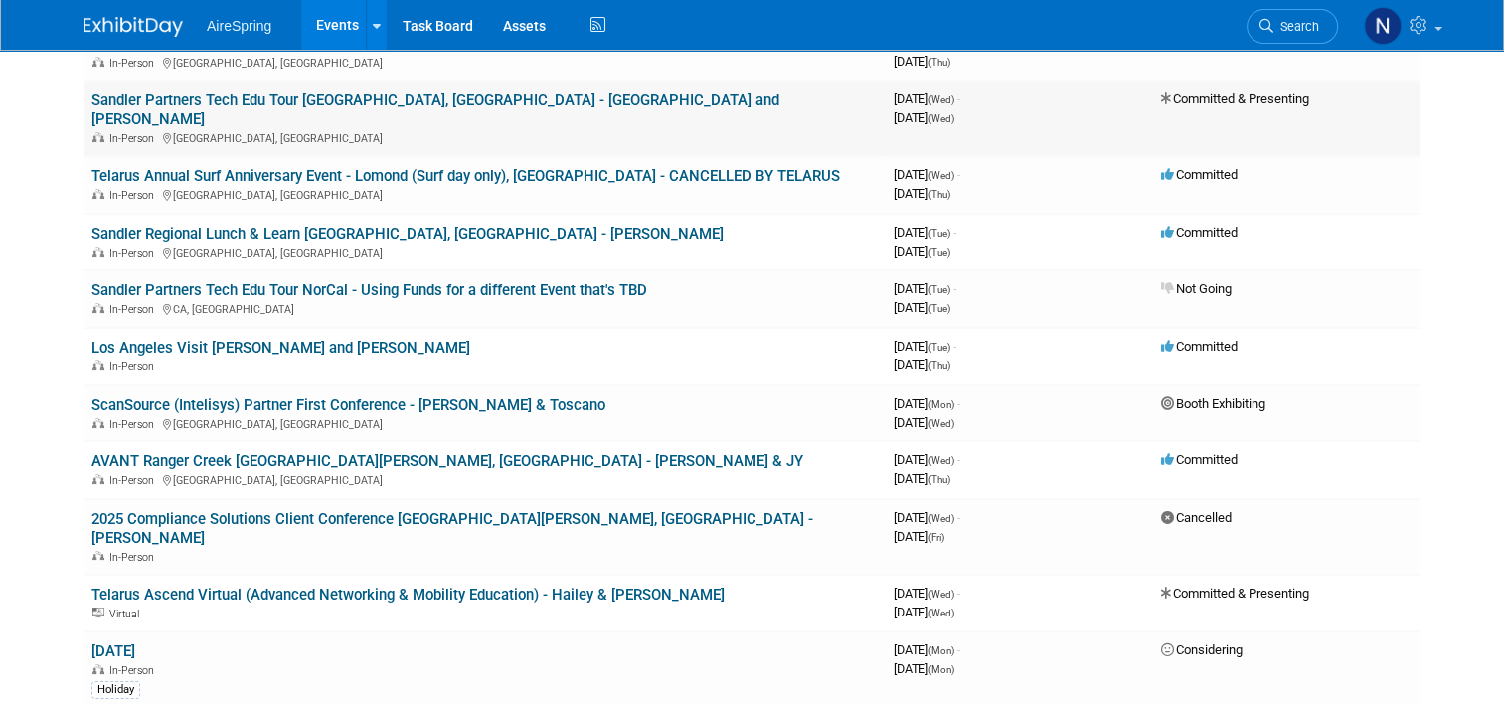
scroll to position [199, 0]
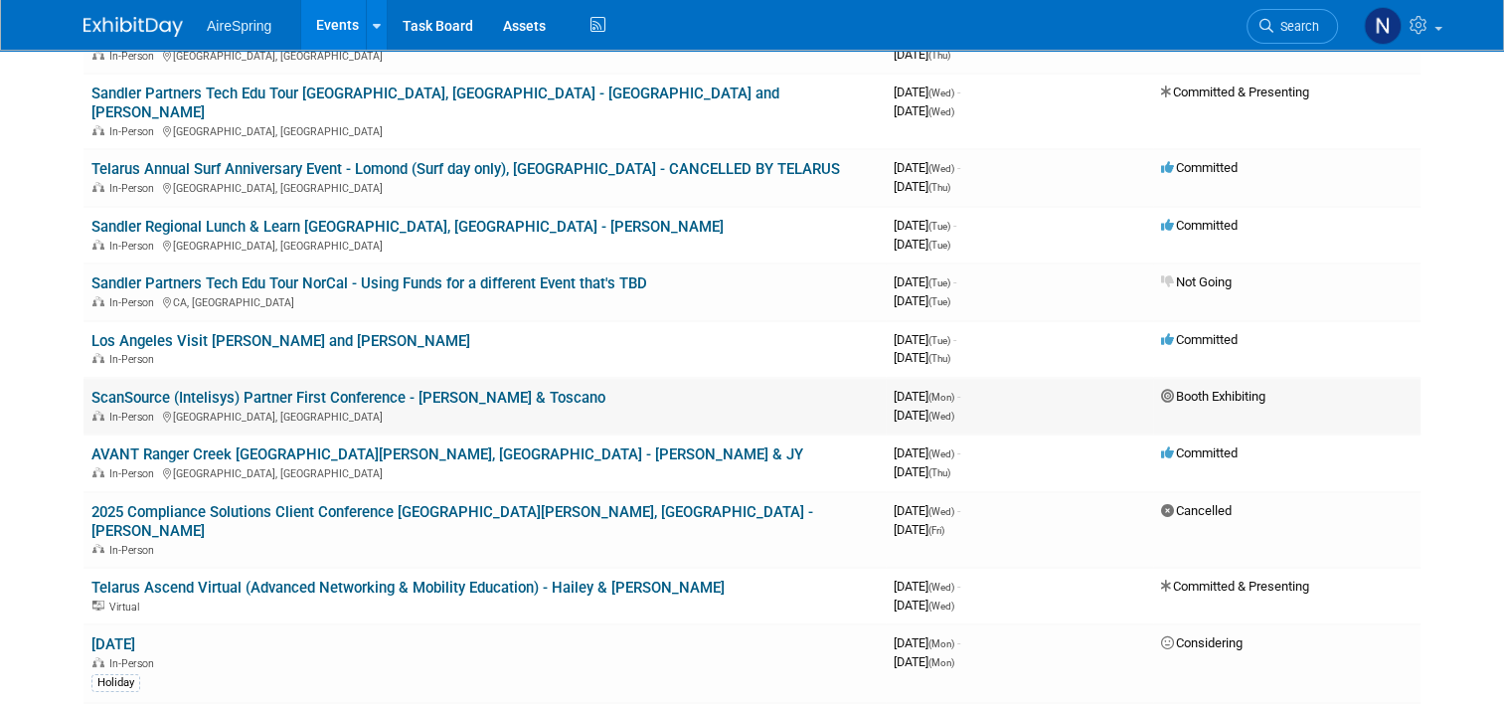
click at [203, 389] on link "ScanSource (Intelisys) Partner First Conference - [PERSON_NAME] & Toscano" at bounding box center [348, 398] width 514 height 18
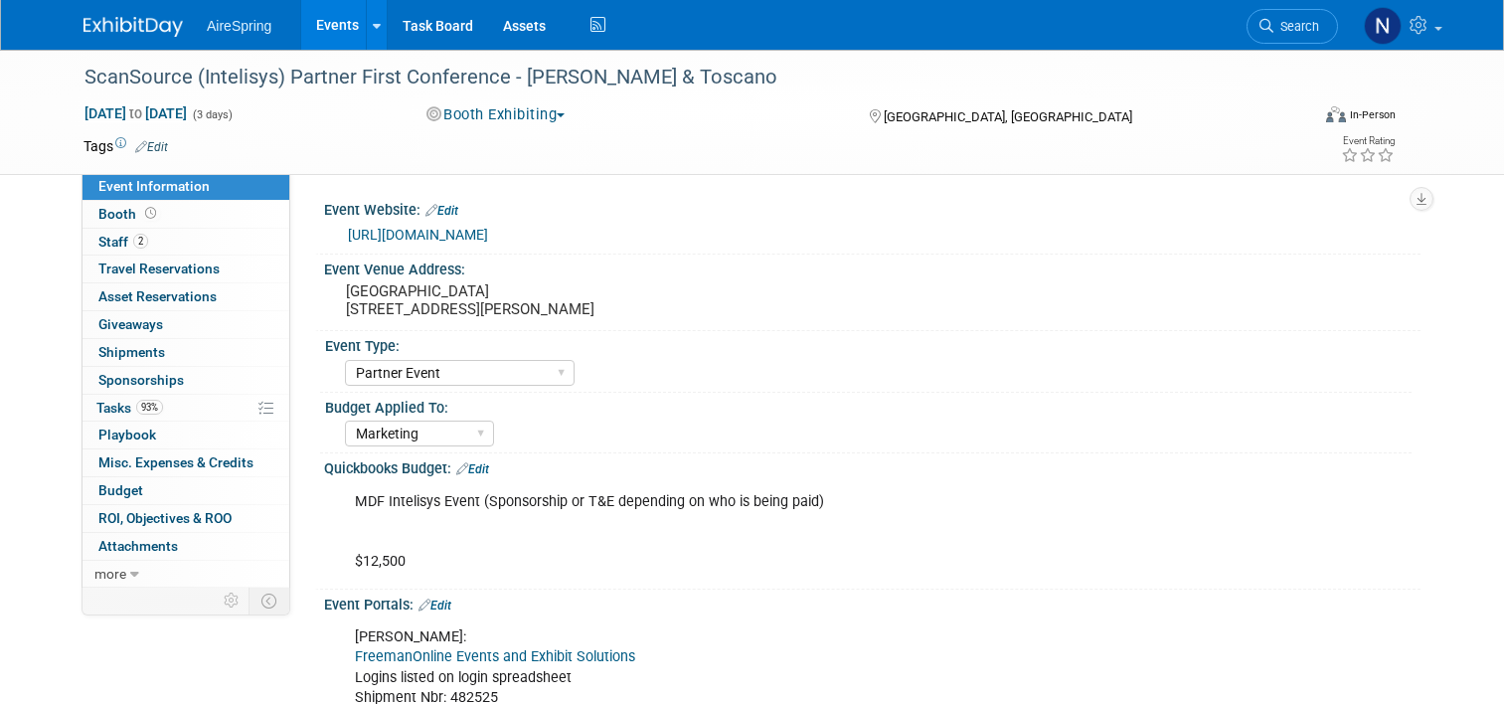
select select "Partner Event"
select select "Marketing"
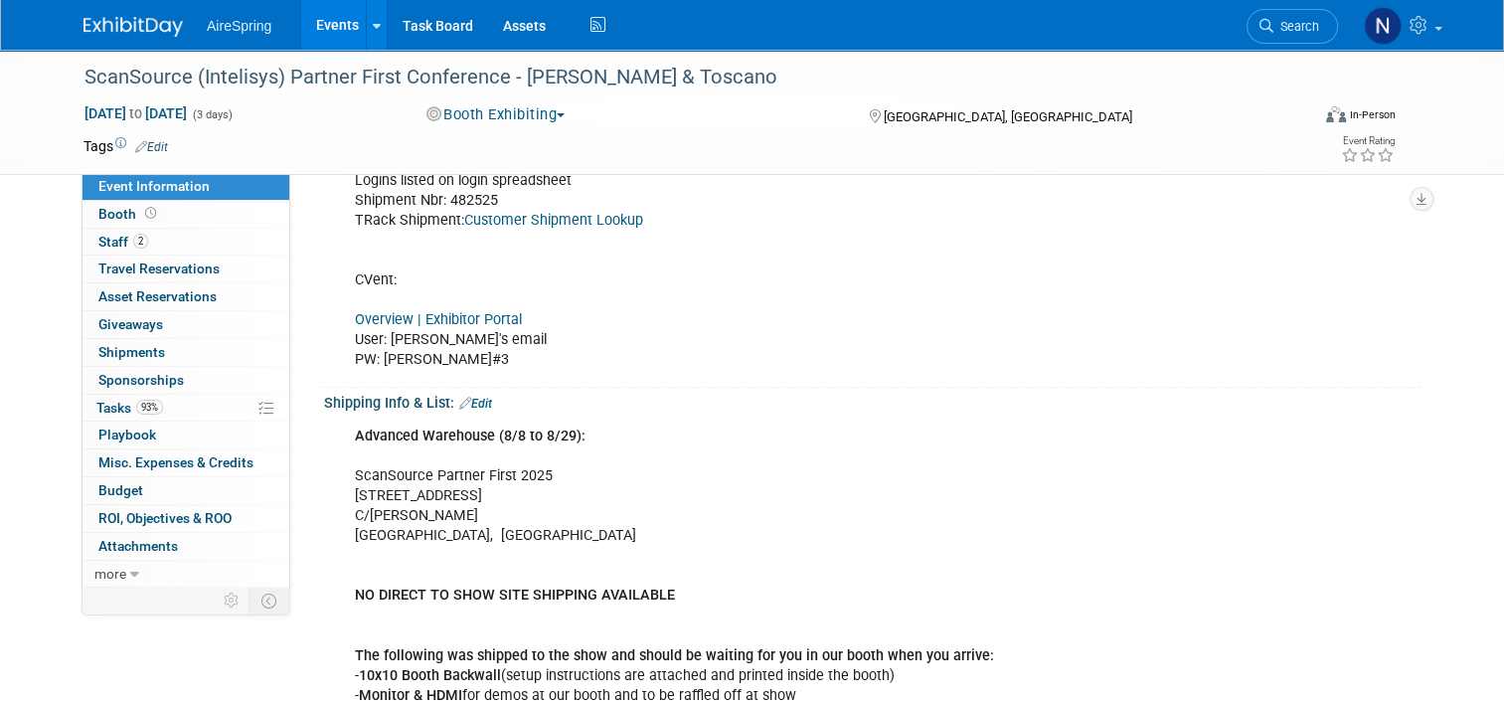
scroll to position [298, 0]
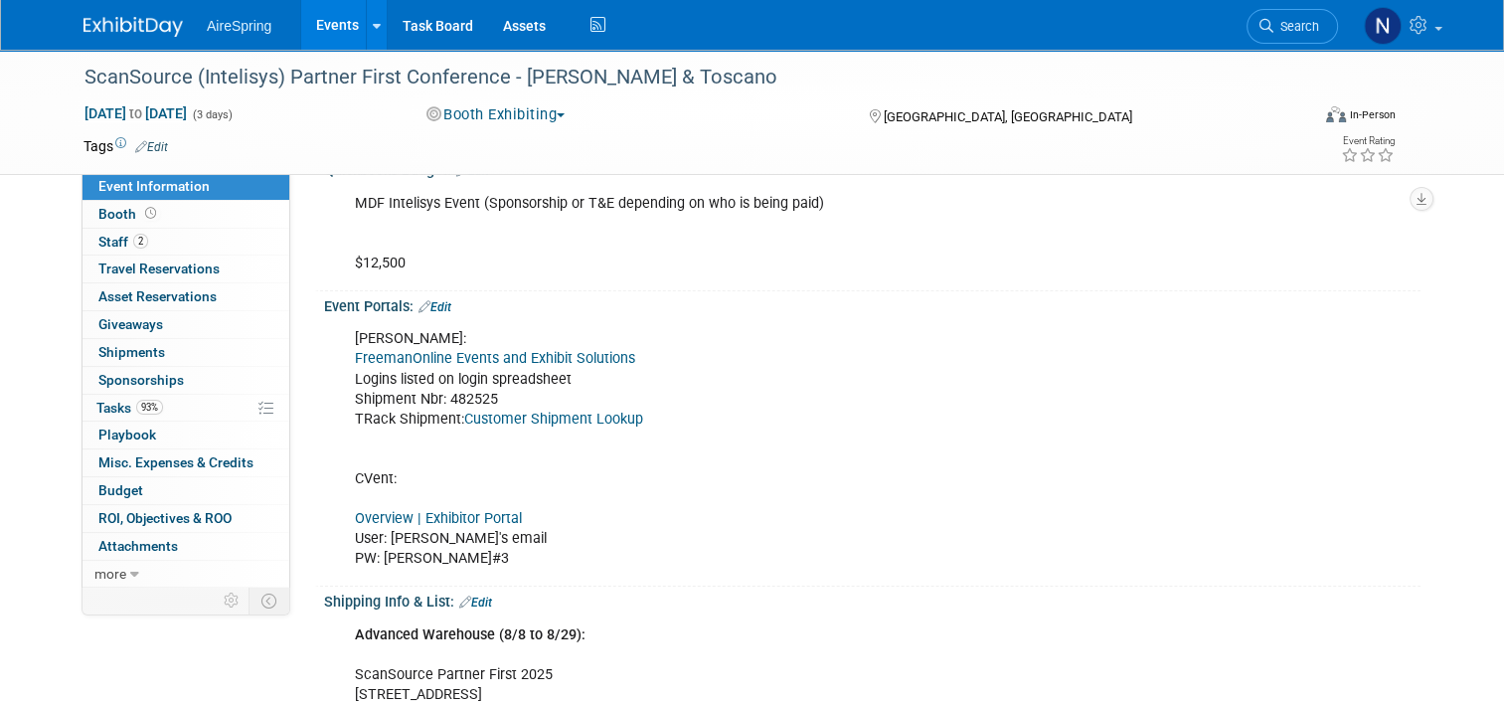
click at [496, 414] on link "Customer Shipment Lookup" at bounding box center [553, 419] width 179 height 17
drag, startPoint x: 316, startPoint y: 32, endPoint x: 327, endPoint y: 116, distance: 85.2
click at [317, 32] on link "Events" at bounding box center [337, 25] width 73 height 50
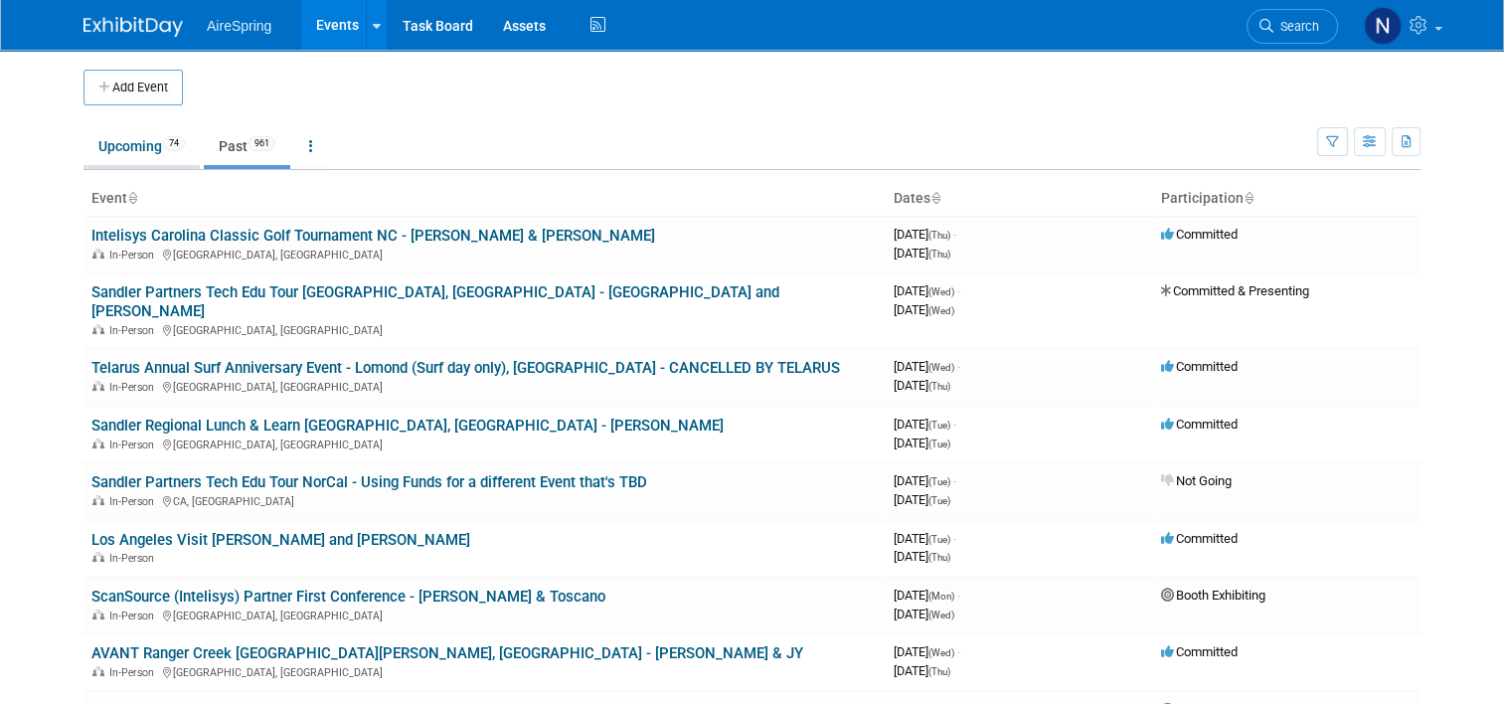
click at [126, 165] on li "Upcoming 74" at bounding box center [142, 148] width 116 height 42
click at [125, 163] on link "Upcoming 74" at bounding box center [142, 146] width 116 height 38
